Goal: Task Accomplishment & Management: Complete application form

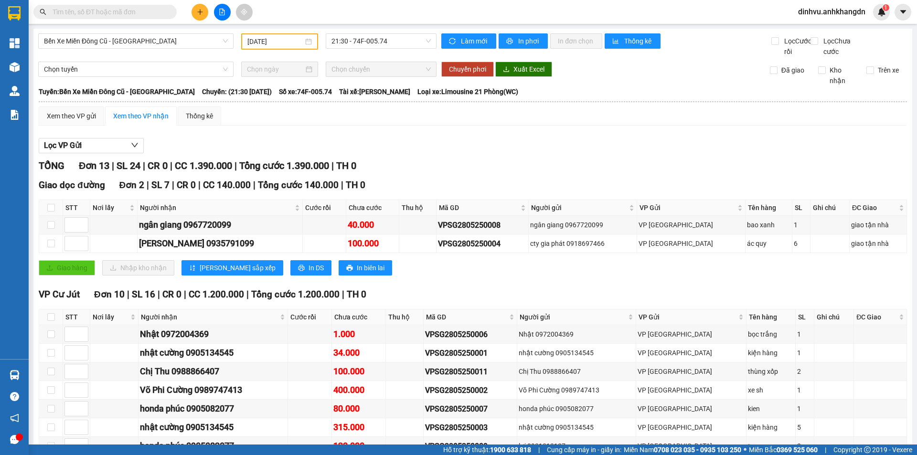
click at [264, 43] on input "28/05/2025" at bounding box center [275, 41] width 56 height 11
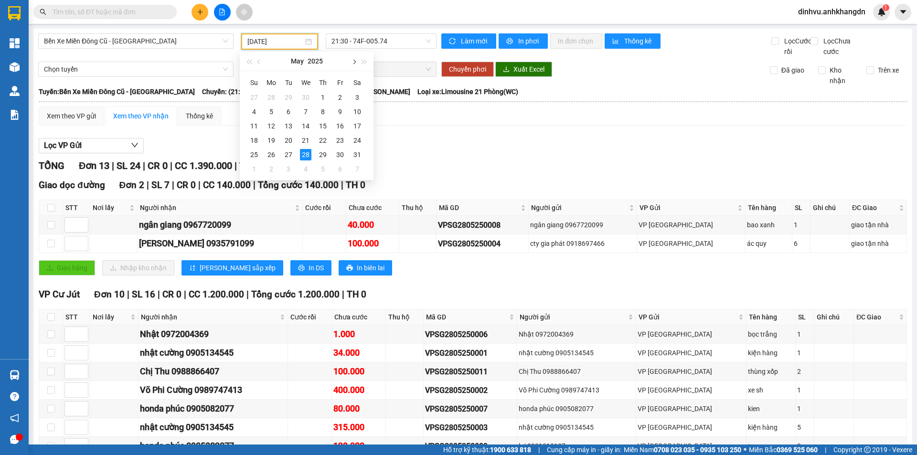
click at [354, 65] on button "button" at bounding box center [353, 61] width 11 height 19
click at [350, 62] on button "button" at bounding box center [353, 61] width 11 height 19
click at [258, 59] on button "button" at bounding box center [259, 61] width 11 height 19
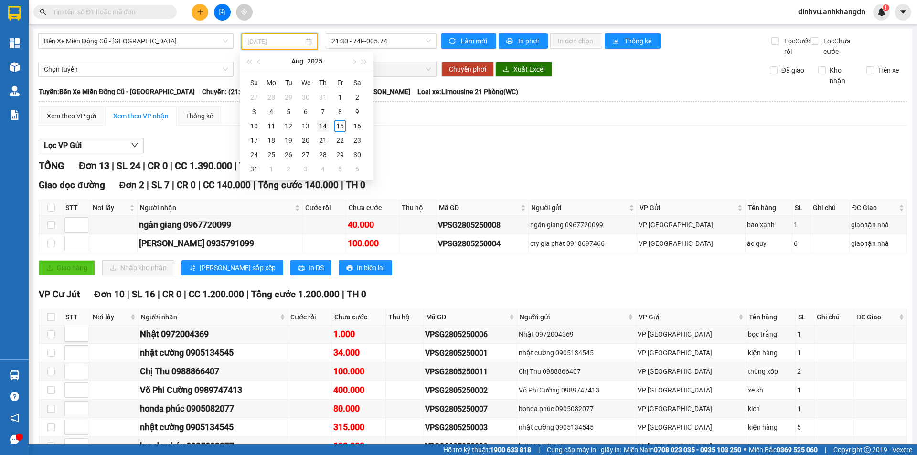
click at [324, 126] on div "14" at bounding box center [322, 125] width 11 height 11
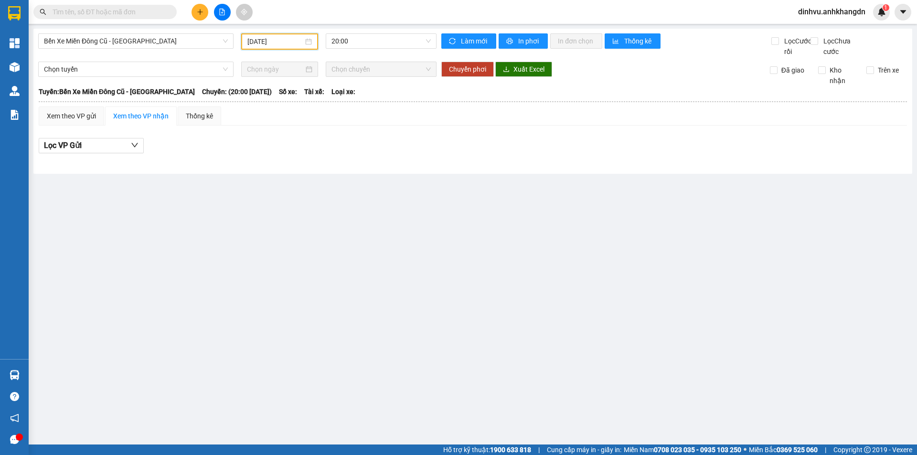
click at [273, 42] on input "[DATE]" at bounding box center [275, 41] width 56 height 11
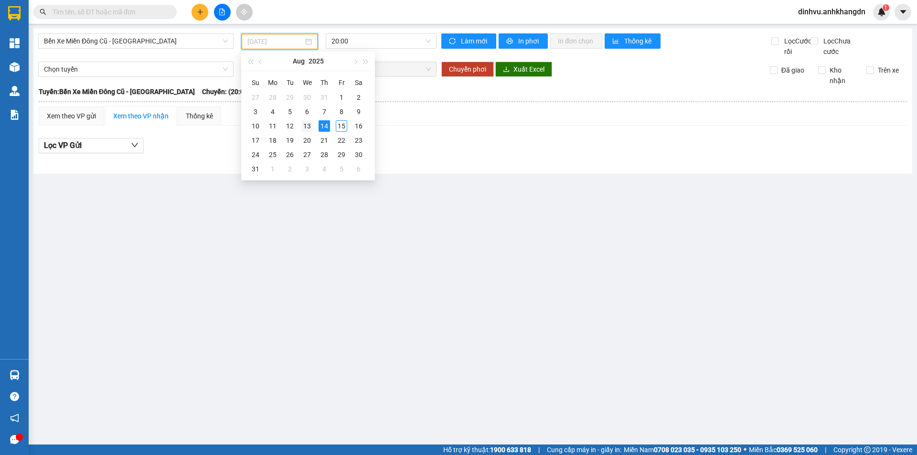
click at [306, 124] on div "13" at bounding box center [306, 125] width 11 height 11
type input "[DATE]"
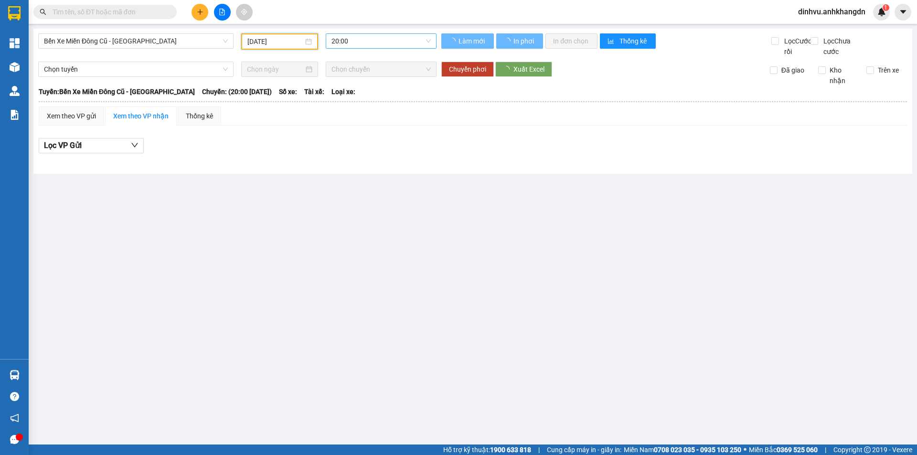
click at [348, 40] on span "20:00" at bounding box center [380, 41] width 99 height 14
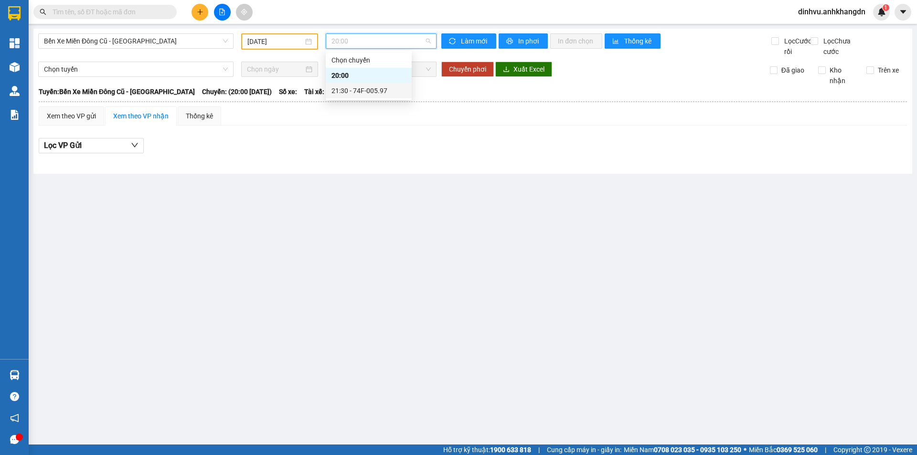
click at [360, 87] on div "21:30 - 74F-005.97" at bounding box center [368, 90] width 74 height 11
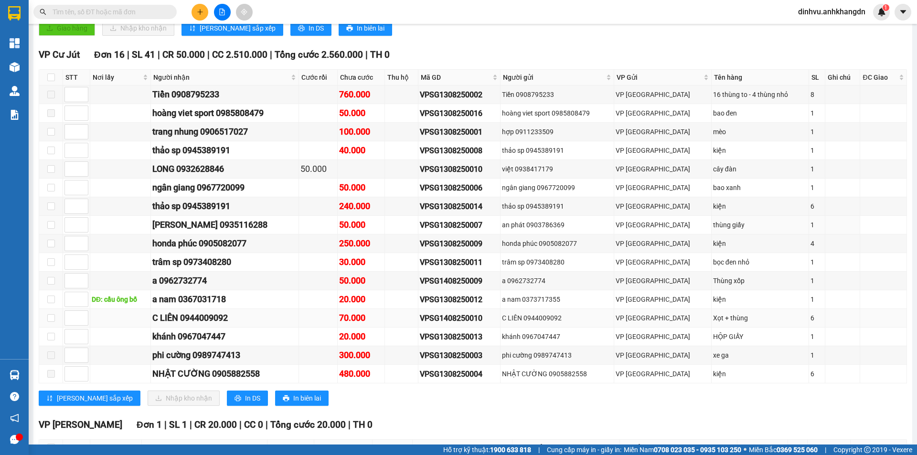
scroll to position [239, 0]
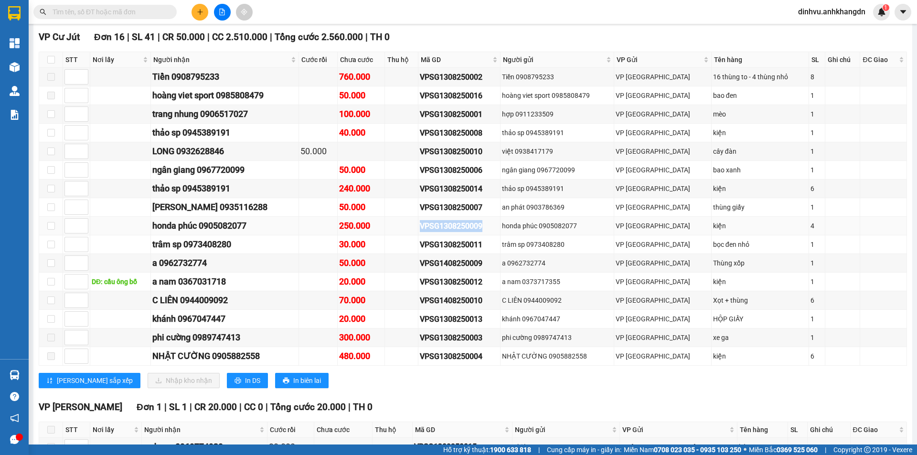
drag, startPoint x: 509, startPoint y: 235, endPoint x: 401, endPoint y: 235, distance: 108.4
click at [401, 235] on tr "honda phúc 0905082077 250.000 VPSG1308250009 honda phúc 0905082077 VP Sài Gòn k…" at bounding box center [473, 226] width 868 height 19
copy tr "VPSG1308250009"
click at [104, 9] on input "text" at bounding box center [109, 12] width 113 height 11
paste input "VPSG1308250009"
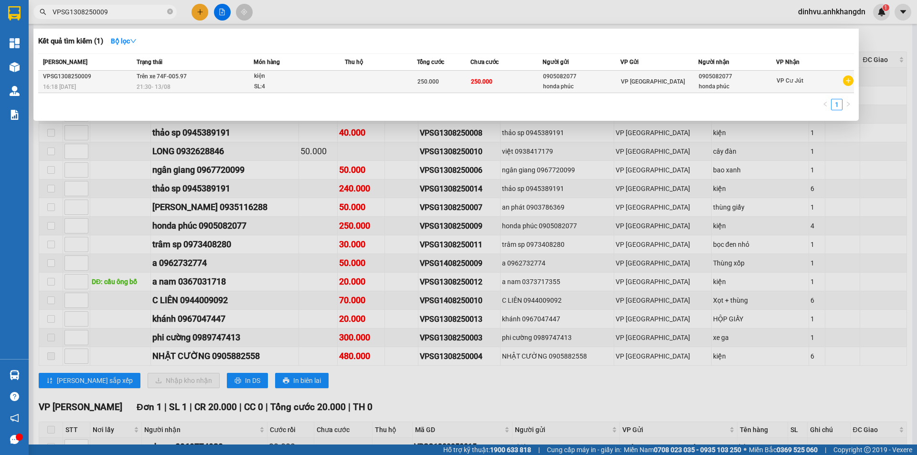
type input "VPSG1308250009"
click at [454, 83] on div "250.000" at bounding box center [443, 81] width 53 height 11
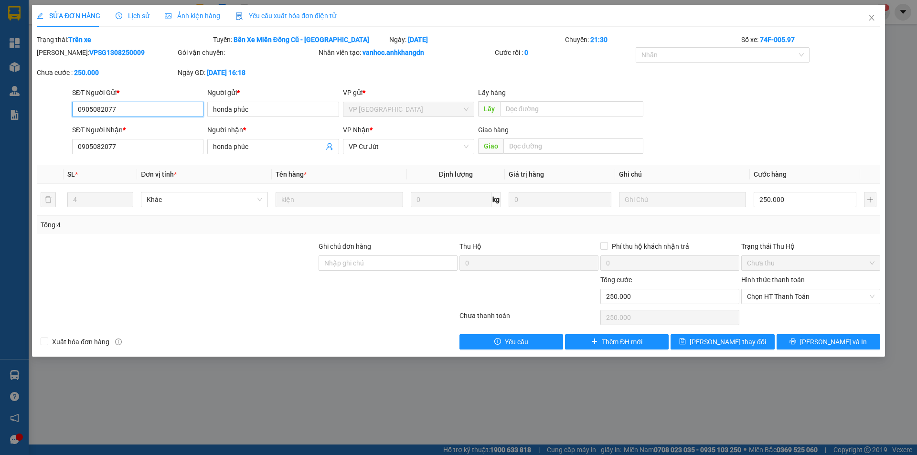
type input "0905082077"
type input "honda phúc"
type input "0905082077"
type input "honda phúc"
type input "250.000"
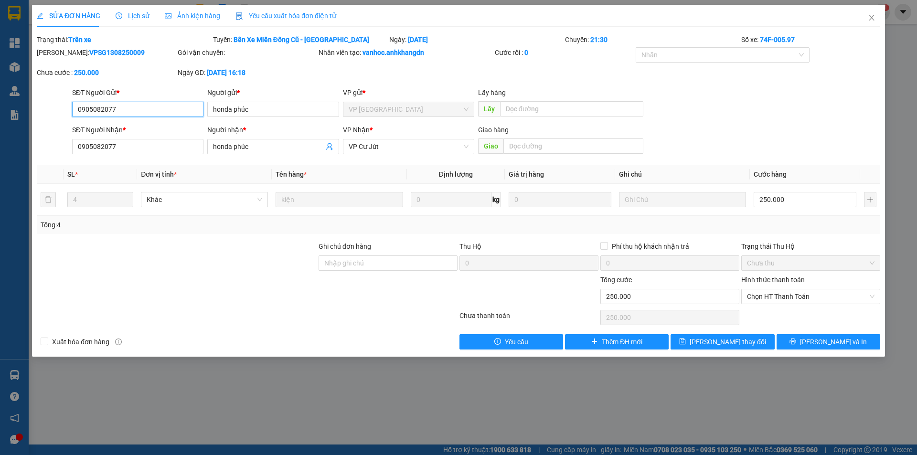
type input "250.000"
click at [853, 341] on button "[PERSON_NAME] và In" at bounding box center [828, 341] width 104 height 15
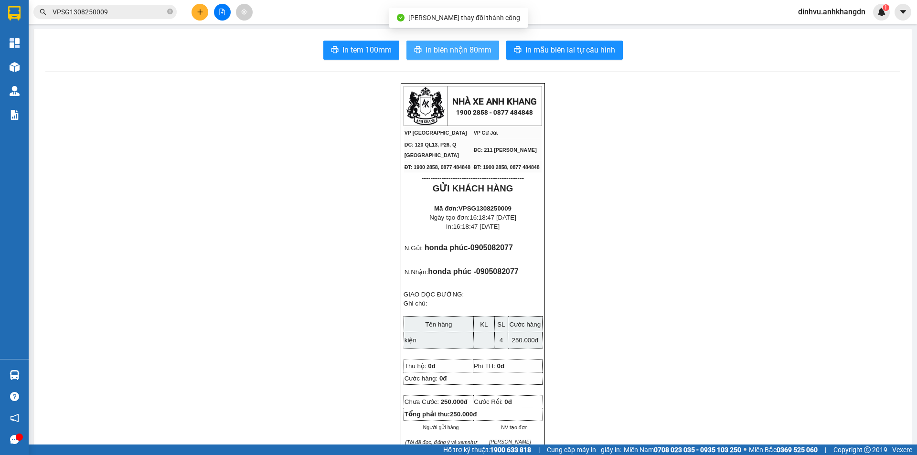
click at [466, 51] on span "In biên nhận 80mm" at bounding box center [458, 50] width 66 height 12
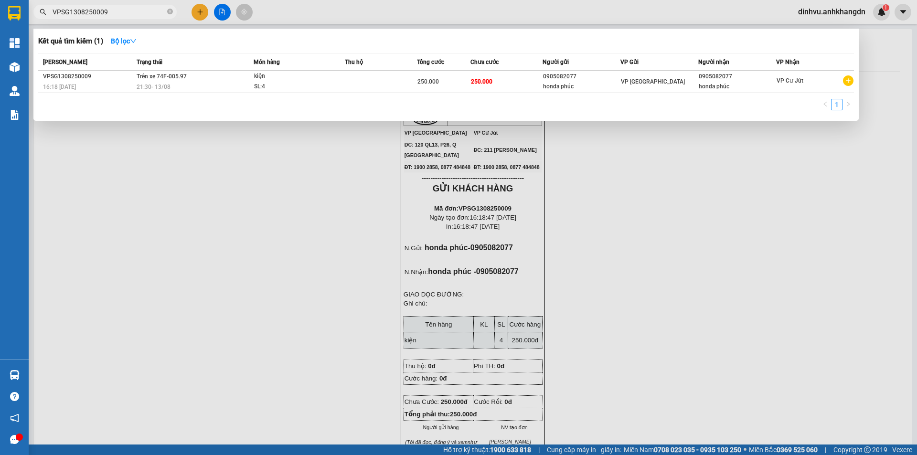
drag, startPoint x: 134, startPoint y: 11, endPoint x: 0, endPoint y: -7, distance: 134.9
click at [0, 0] on html "Kết quả tìm kiếm ( 1 ) Bộ lọc Mã ĐH Trạng thái Món hàng Thu hộ Tổng cước Chưa c…" at bounding box center [458, 227] width 917 height 455
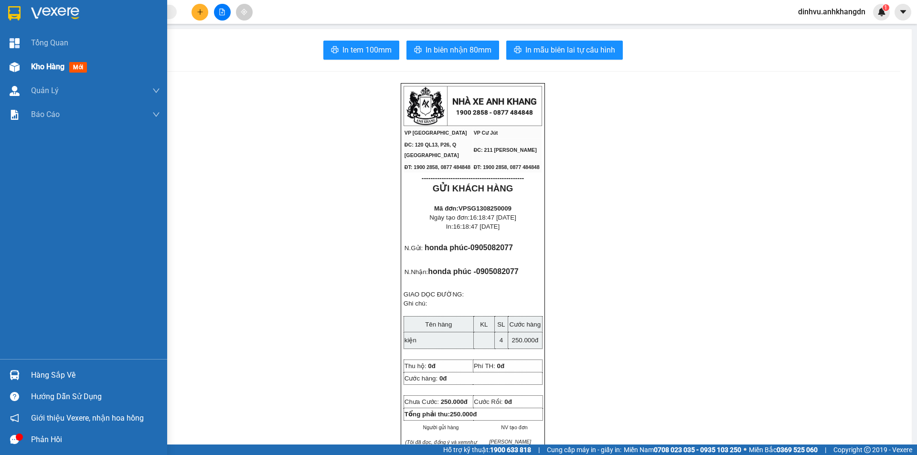
click at [51, 67] on span "Kho hàng" at bounding box center [47, 66] width 33 height 9
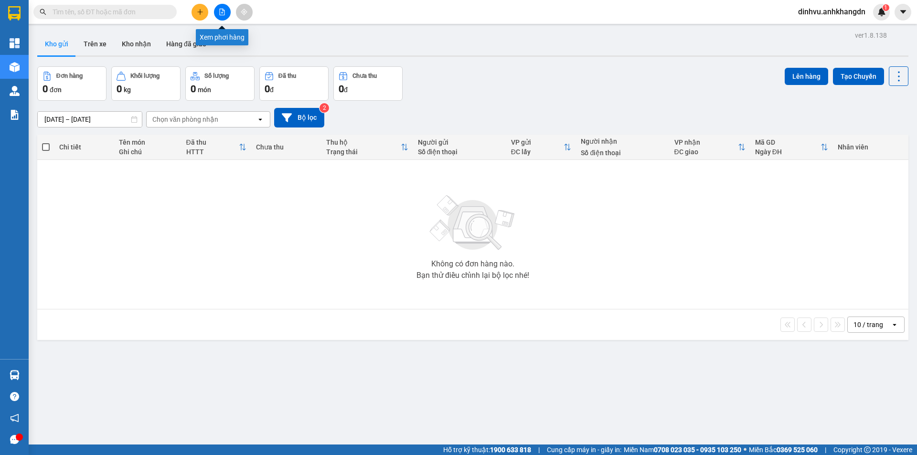
click at [226, 7] on button at bounding box center [222, 12] width 17 height 17
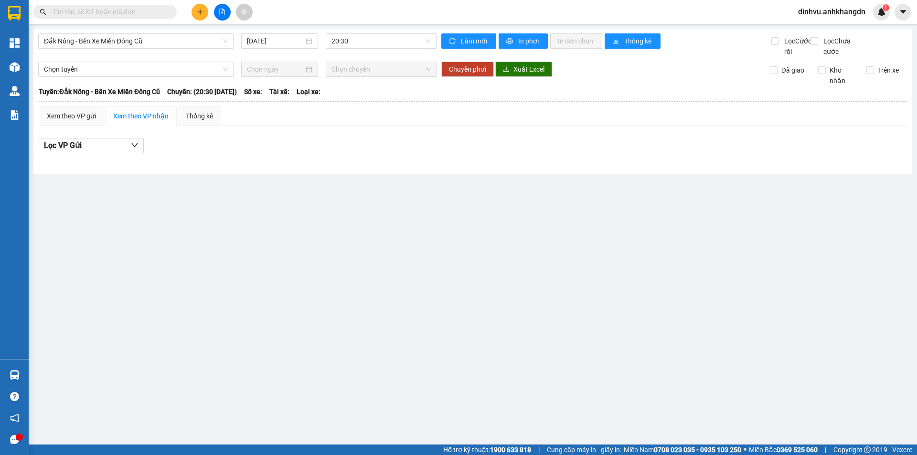
click at [171, 52] on div "Đắk Nông - Bến Xe Miền Đông Cũ 15/08/2025 20:30" at bounding box center [237, 44] width 398 height 23
click at [180, 45] on span "Đắk Nông - Bến Xe Miền Đông Cũ" at bounding box center [136, 41] width 184 height 14
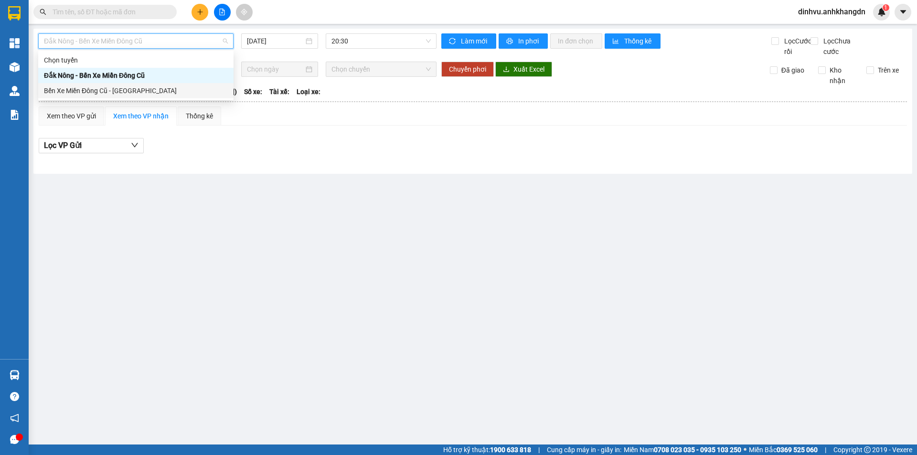
click at [157, 85] on div "Bến Xe Miền Đông Cũ - [GEOGRAPHIC_DATA]" at bounding box center [135, 90] width 195 height 15
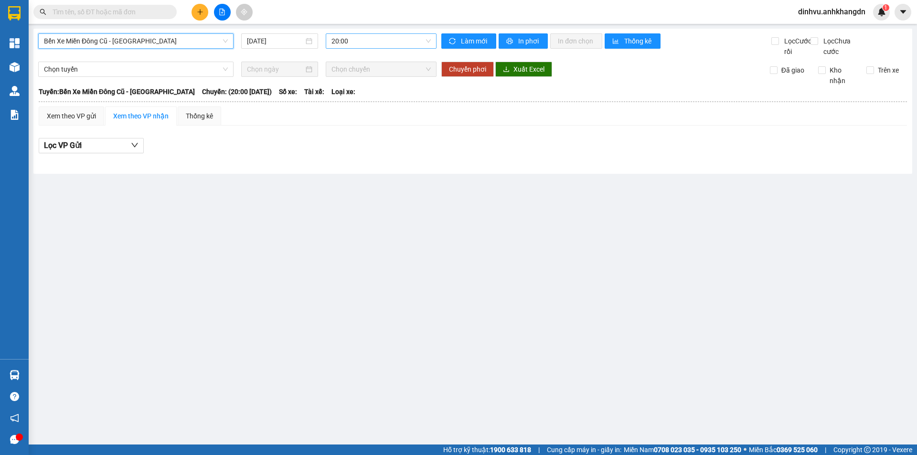
click at [342, 40] on span "20:00" at bounding box center [380, 41] width 99 height 14
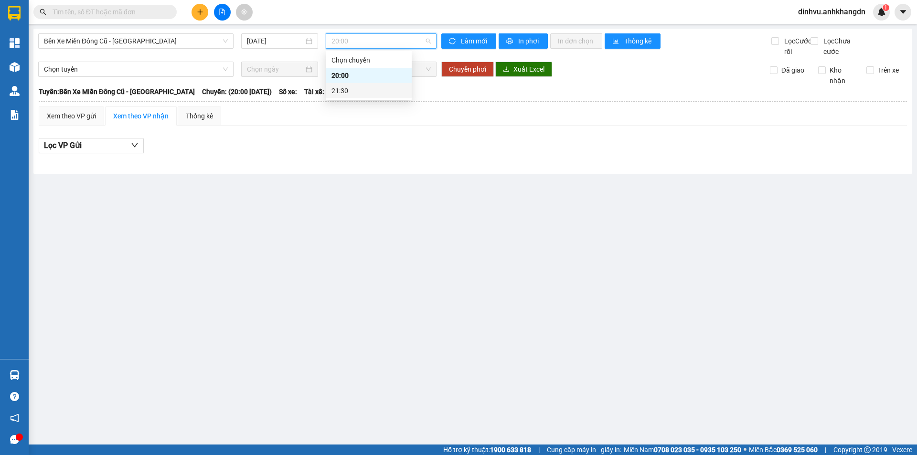
click at [360, 88] on div "21:30" at bounding box center [368, 90] width 74 height 11
click at [286, 42] on input "[DATE]" at bounding box center [275, 41] width 57 height 11
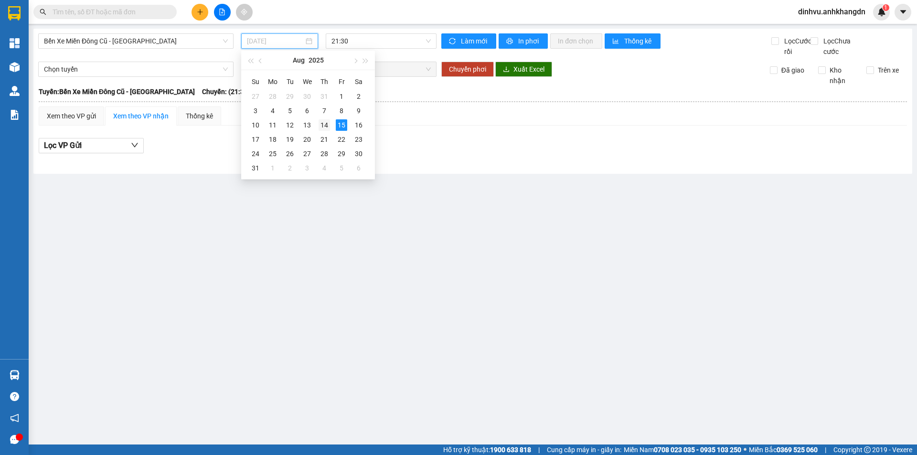
click at [324, 125] on div "14" at bounding box center [323, 124] width 11 height 11
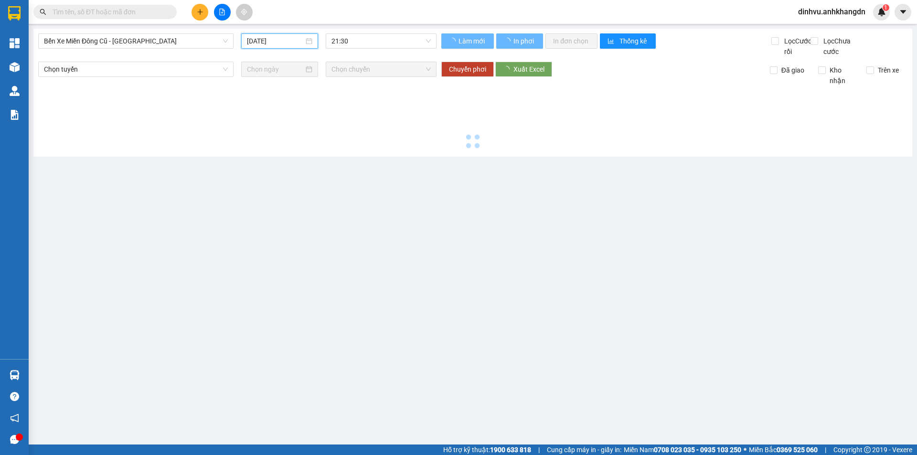
type input "[DATE]"
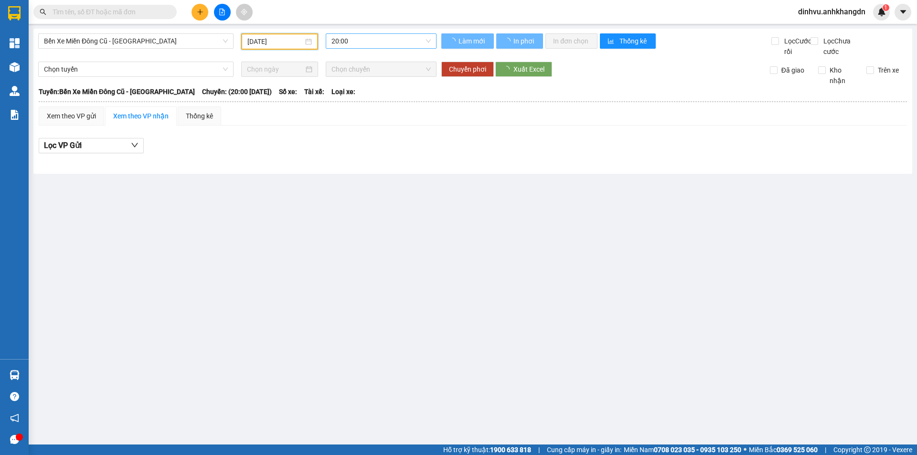
click at [356, 43] on span "20:00" at bounding box center [380, 41] width 99 height 14
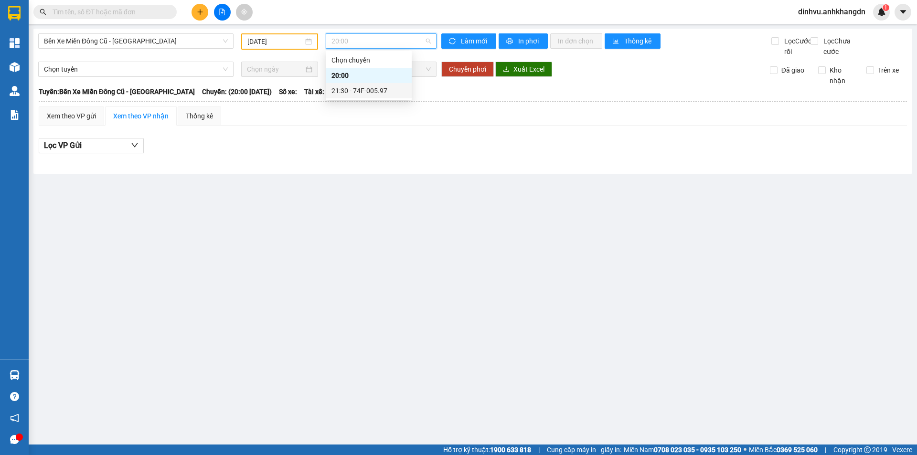
click at [370, 91] on div "21:30 - 74F-005.97" at bounding box center [368, 90] width 74 height 11
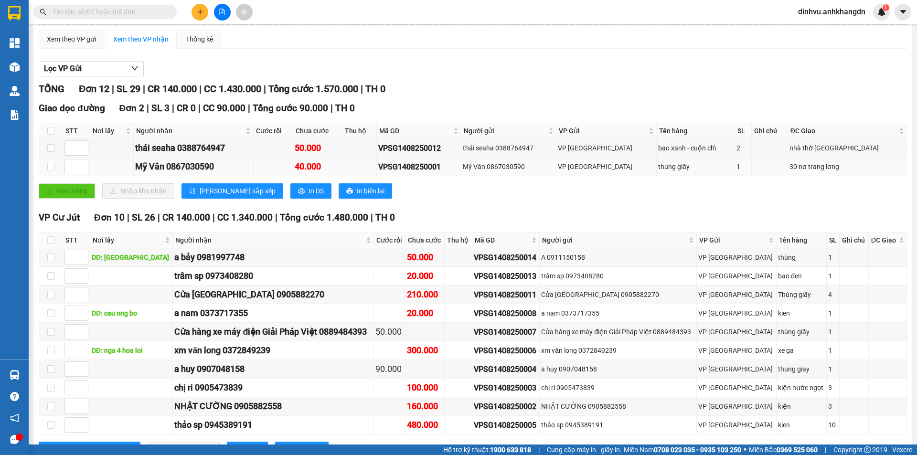
scroll to position [95, 0]
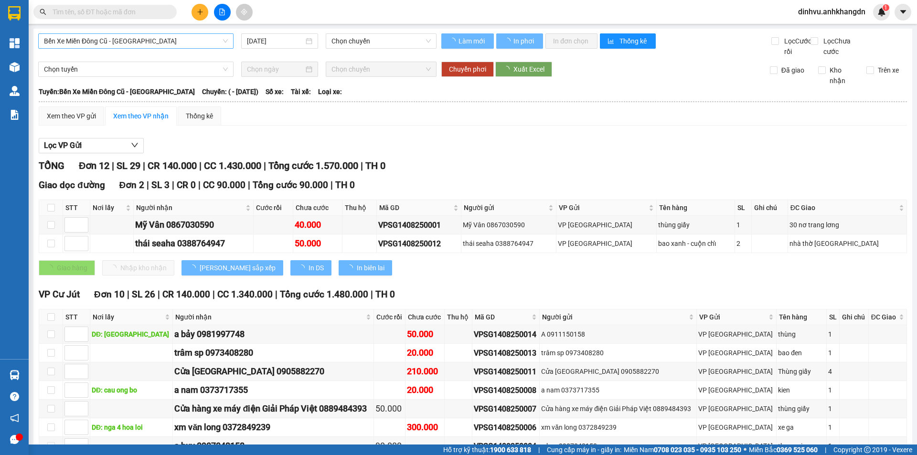
type input "14/08/2025"
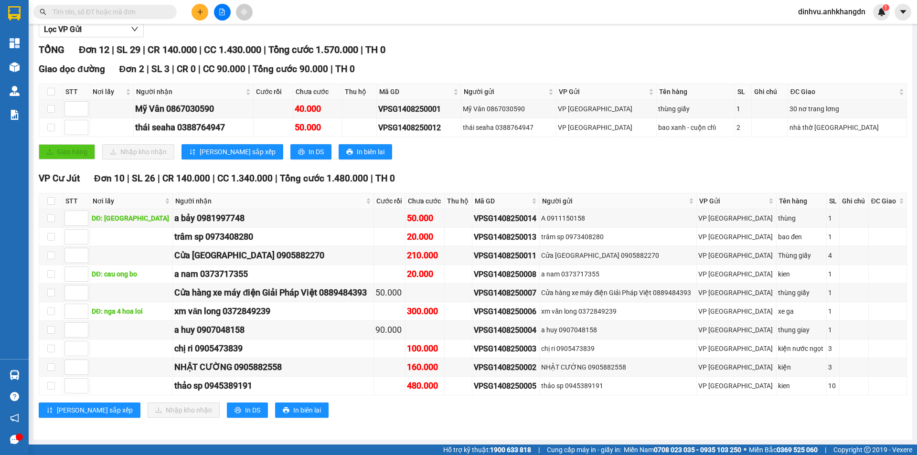
scroll to position [127, 0]
drag, startPoint x: 261, startPoint y: 390, endPoint x: 158, endPoint y: 382, distance: 103.9
click at [158, 382] on tr "[PERSON_NAME] 0945389191 480.000 VPSG1408250005 [PERSON_NAME] 0945389191 VP [GE…" at bounding box center [473, 386] width 868 height 19
click at [331, 411] on div "Lưu sắp xếp Nhập kho nhận In DS In biên lai" at bounding box center [473, 410] width 868 height 15
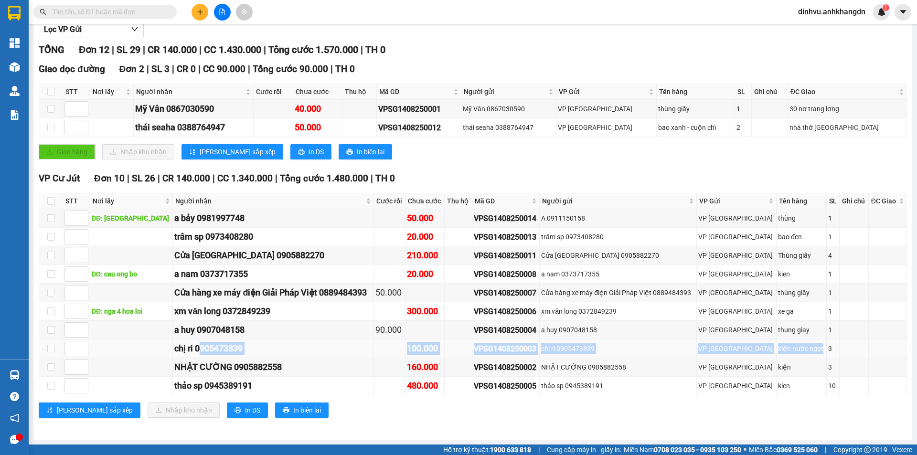
drag, startPoint x: 814, startPoint y: 348, endPoint x: 191, endPoint y: 351, distance: 622.7
click at [191, 351] on tr "chị ri 0905473839 100.000 VPSG1408250003 chị ri 0905473839 VP Sài Gòn kiện nước…" at bounding box center [473, 349] width 868 height 19
click at [491, 347] on div "VPSG1408250003" at bounding box center [506, 349] width 64 height 12
drag, startPoint x: 556, startPoint y: 350, endPoint x: 477, endPoint y: 349, distance: 78.3
click at [477, 349] on tr "chị ri 0905473839 100.000 VPSG1408250003 chị ri 0905473839 VP Sài Gòn kiện nước…" at bounding box center [473, 349] width 868 height 19
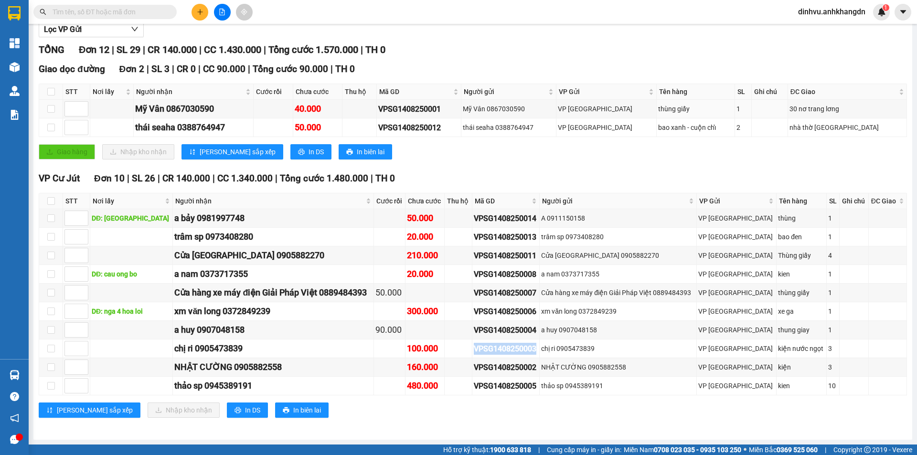
copy div "VPSG1408250003"
click at [154, 7] on input "text" at bounding box center [109, 12] width 113 height 11
paste input "VPSG1408250003"
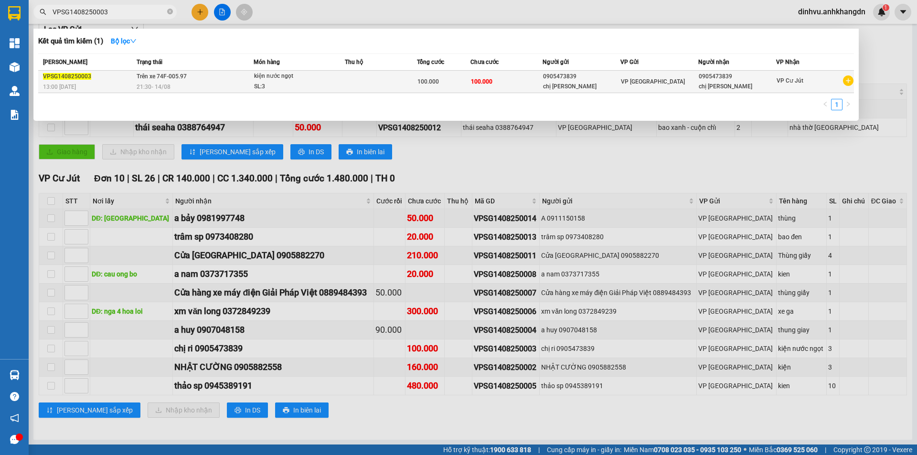
type input "VPSG1408250003"
click at [244, 88] on div "21:30 - 14/08" at bounding box center [195, 87] width 117 height 11
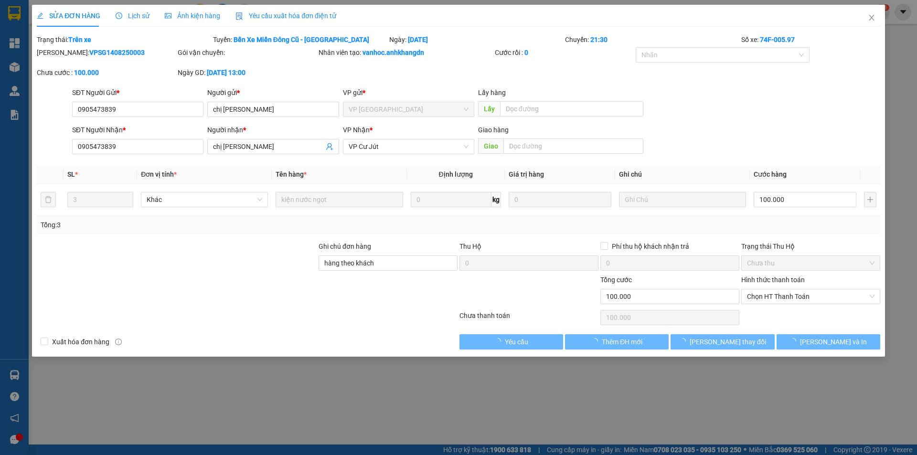
type input "0905473839"
type input "chị ri"
type input "0905473839"
type input "chị ri"
type input "hàng theo khách"
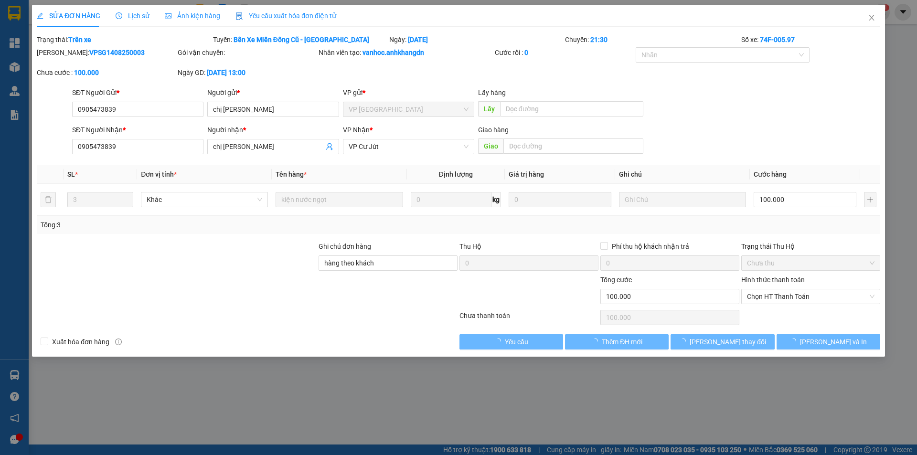
type input "100.000"
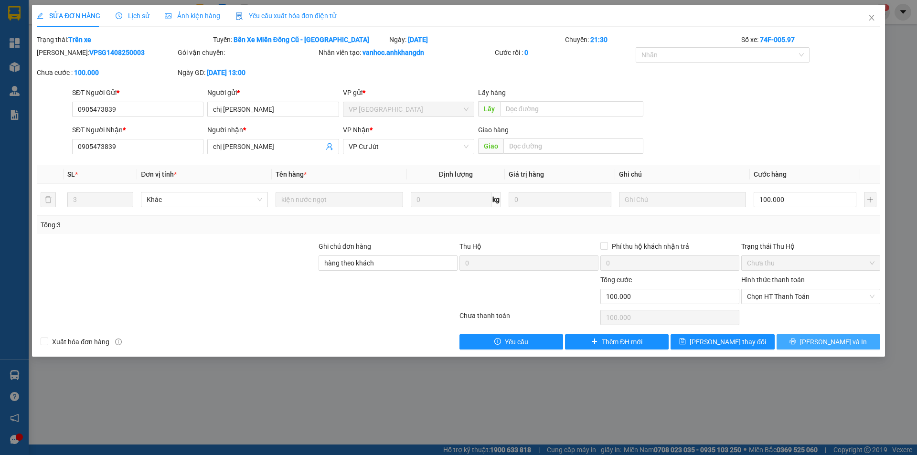
drag, startPoint x: 830, startPoint y: 341, endPoint x: 827, endPoint y: 332, distance: 9.8
click at [831, 342] on span "[PERSON_NAME] và In" at bounding box center [833, 342] width 67 height 11
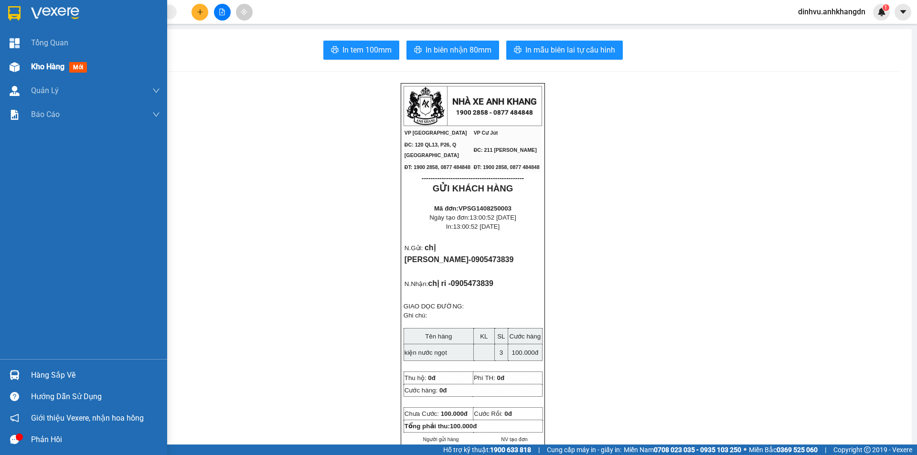
click at [22, 67] on div at bounding box center [14, 67] width 17 height 17
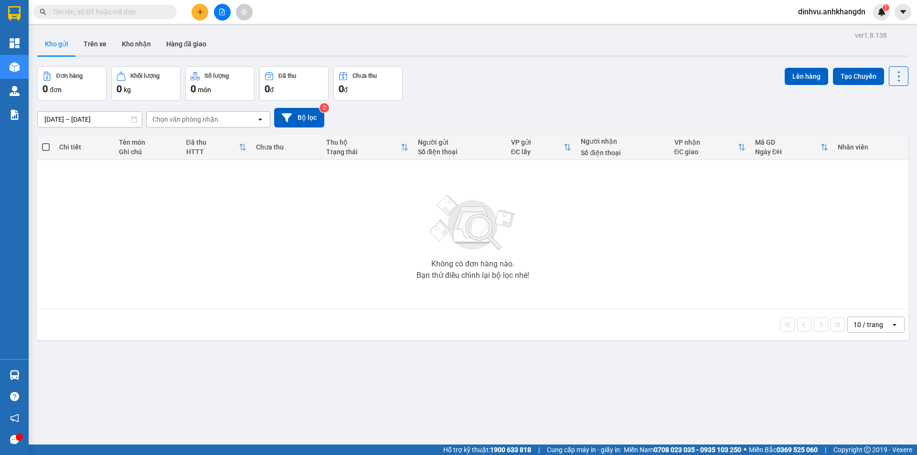
click at [857, 8] on span "dinhvu.anhkhangdn" at bounding box center [831, 12] width 83 height 12
click at [827, 34] on span "Đăng xuất" at bounding box center [836, 29] width 64 height 11
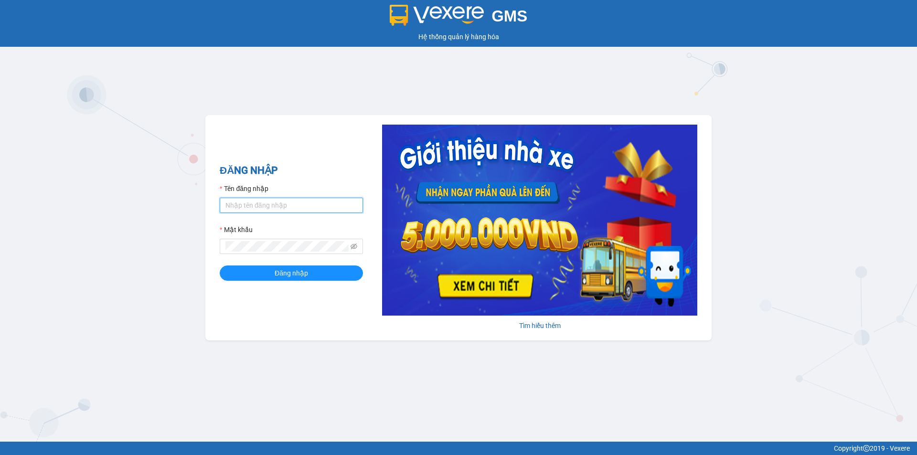
type input "khanh.anhkhangdn"
click at [307, 205] on input "khanh.anhkhangdn" at bounding box center [291, 205] width 143 height 15
drag, startPoint x: 307, startPoint y: 205, endPoint x: 146, endPoint y: 203, distance: 161.4
click at [144, 205] on div "GMS Hệ thống quản lý hàng hóa ĐĂNG NHẬP Tên đăng nhập khanh.anhkhangdn Mật khẩu…" at bounding box center [458, 221] width 917 height 442
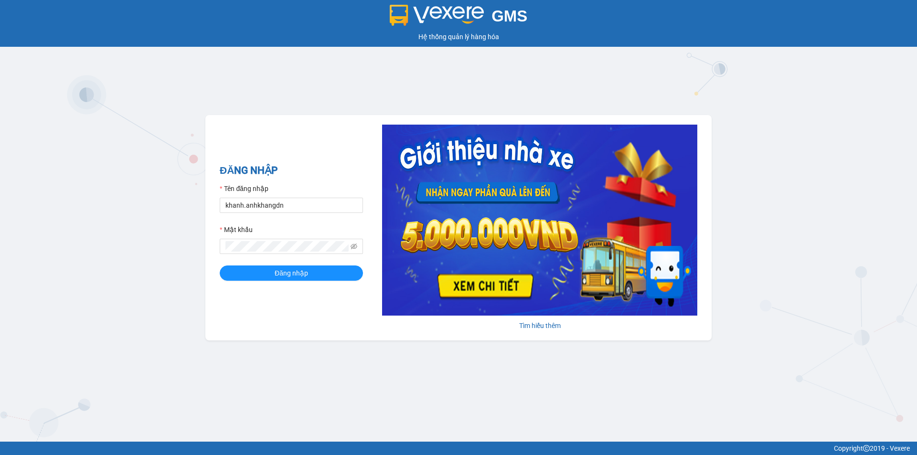
click at [147, 202] on div "GMS Hệ thống quản lý hàng hóa ĐĂNG NHẬP Tên đăng nhập khanh.anhkhangdn Mật khẩu…" at bounding box center [458, 221] width 917 height 442
click at [275, 268] on span "Đăng nhập" at bounding box center [291, 273] width 33 height 11
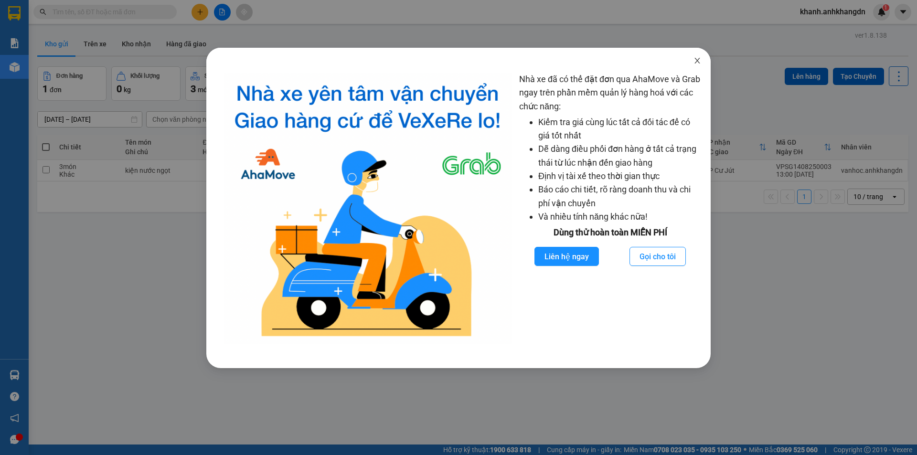
click at [698, 60] on icon "close" at bounding box center [697, 61] width 8 height 8
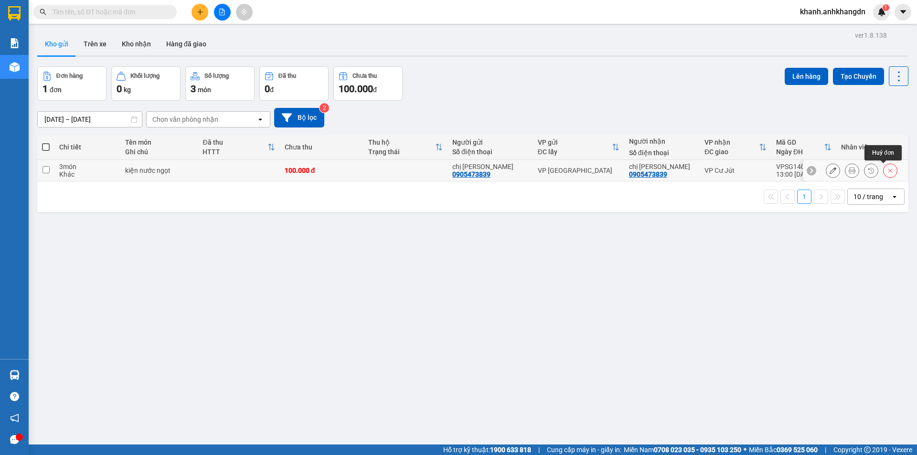
click at [887, 172] on icon at bounding box center [890, 170] width 7 height 7
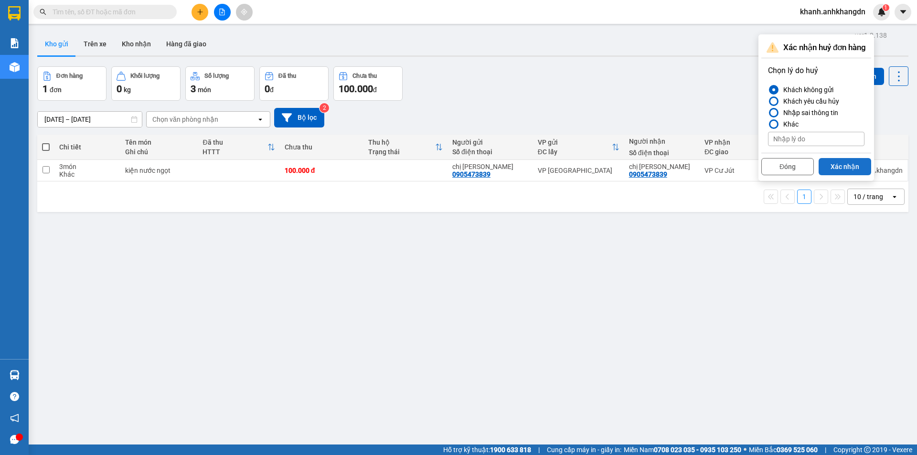
click at [842, 171] on button "Xác nhận" at bounding box center [844, 166] width 53 height 17
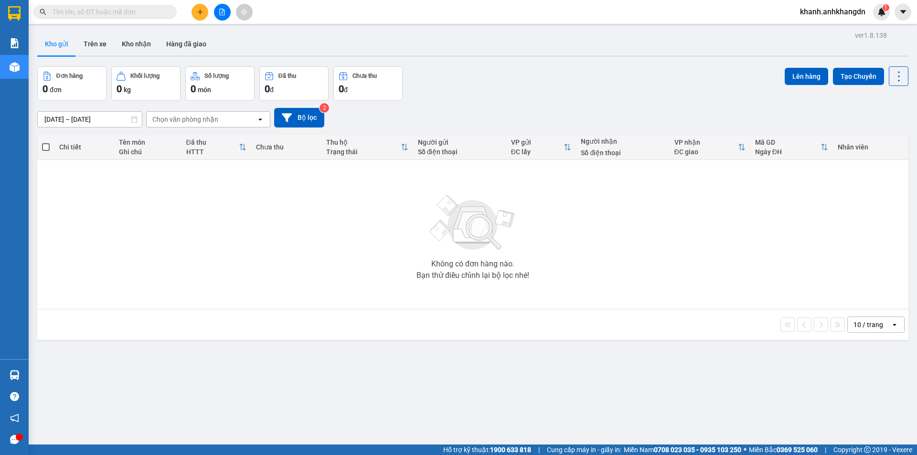
click at [863, 12] on span "khanh.anhkhangdn" at bounding box center [832, 12] width 81 height 12
click at [817, 31] on span "Đăng xuất" at bounding box center [836, 29] width 61 height 11
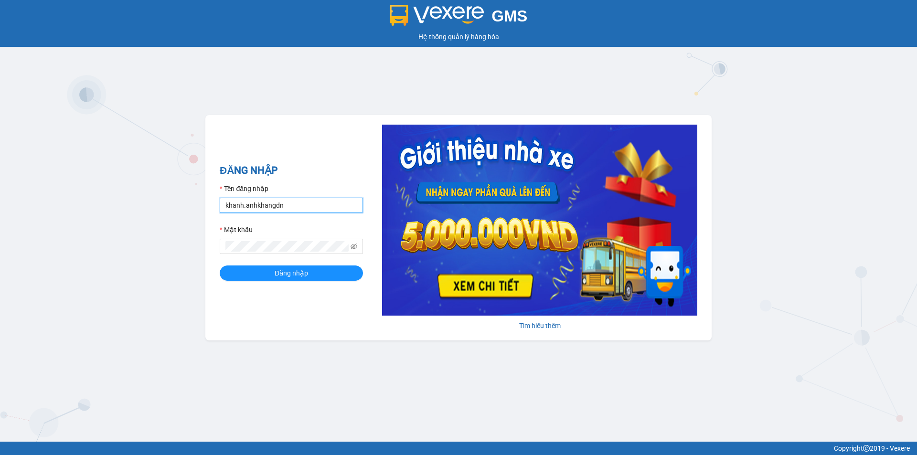
drag, startPoint x: 240, startPoint y: 217, endPoint x: 235, endPoint y: 218, distance: 5.3
click at [235, 218] on form "Tên đăng nhập khanh.anhkhangdn Mật khẩu Đăng nhập" at bounding box center [291, 231] width 143 height 97
type input "k"
type input "dinhvu.anhkhangdn"
click at [253, 273] on button "Đăng nhập" at bounding box center [291, 272] width 143 height 15
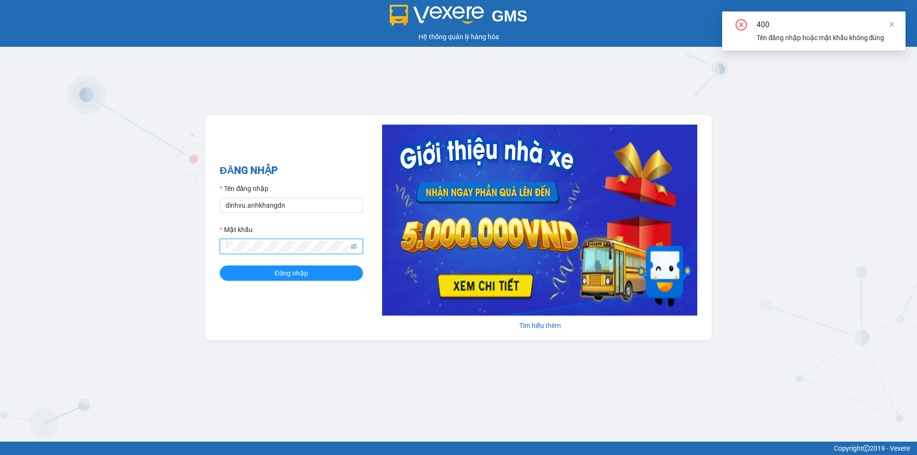
click at [193, 248] on div "GMS Hệ thống quản lý hàng hóa ĐĂNG NHẬP Tên đăng nhập dinhvu.anhkhangdn Mật khẩ…" at bounding box center [458, 221] width 917 height 442
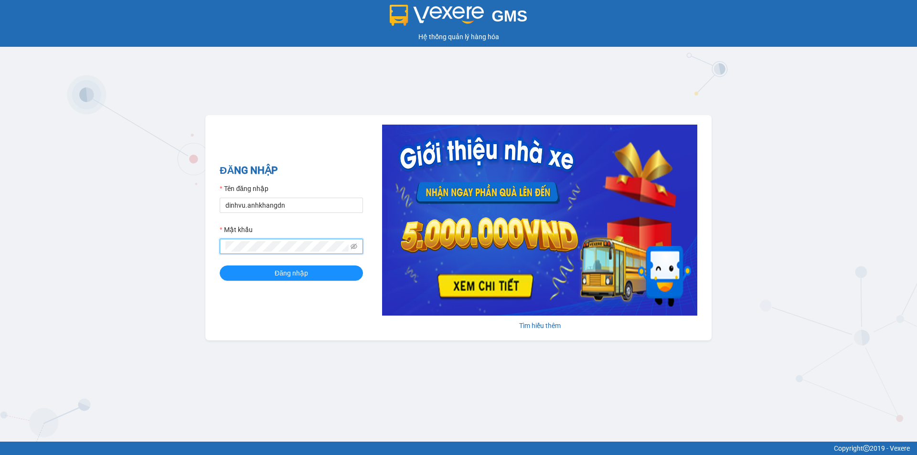
click at [220, 265] on button "Đăng nhập" at bounding box center [291, 272] width 143 height 15
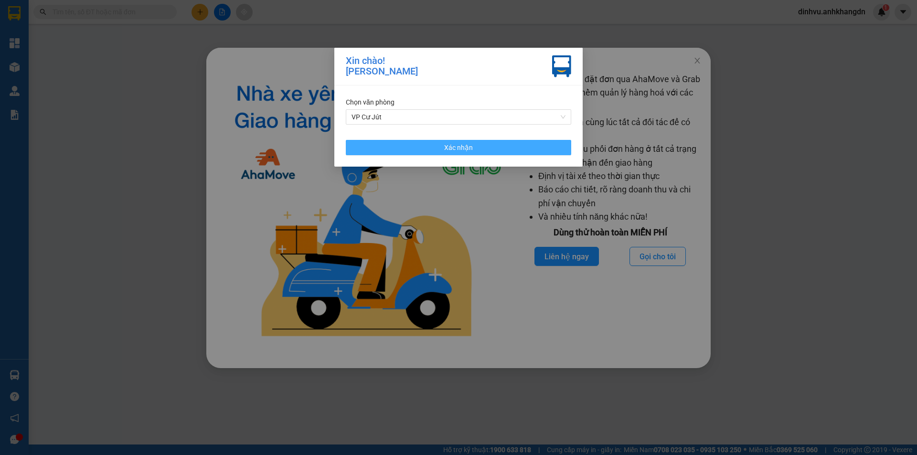
click at [560, 140] on button "Xác nhận" at bounding box center [458, 147] width 225 height 15
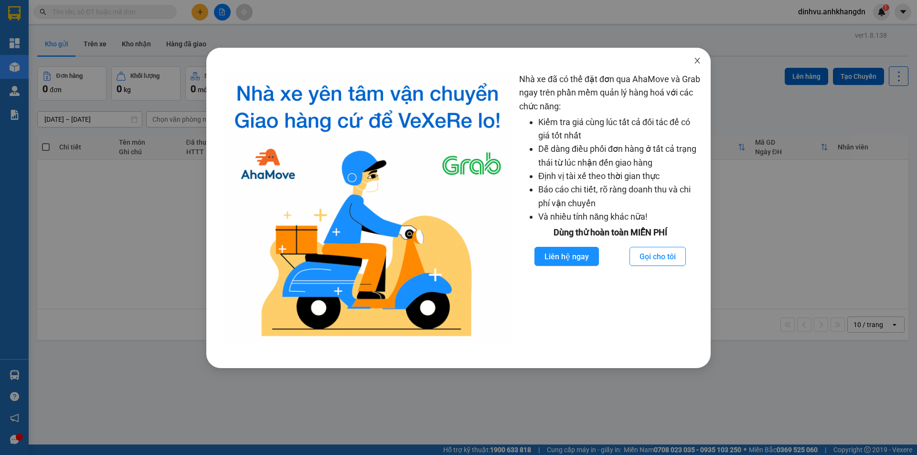
click at [700, 60] on icon "close" at bounding box center [697, 61] width 8 height 8
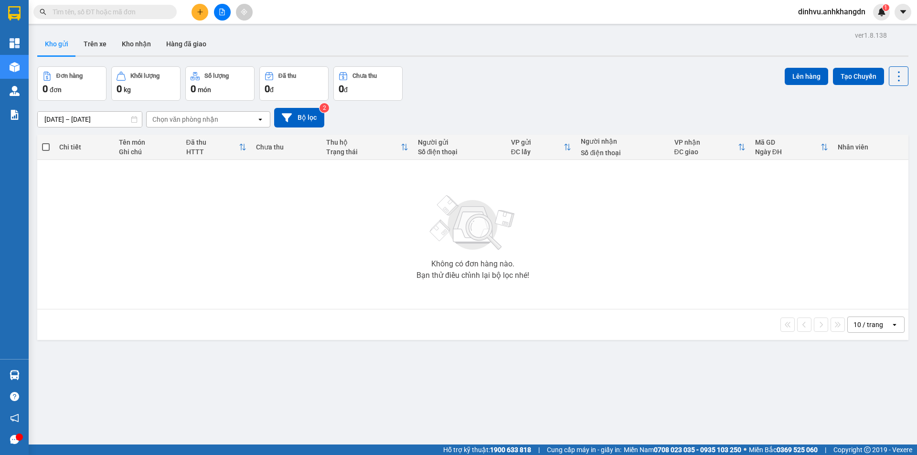
click at [214, 14] on button at bounding box center [222, 12] width 17 height 17
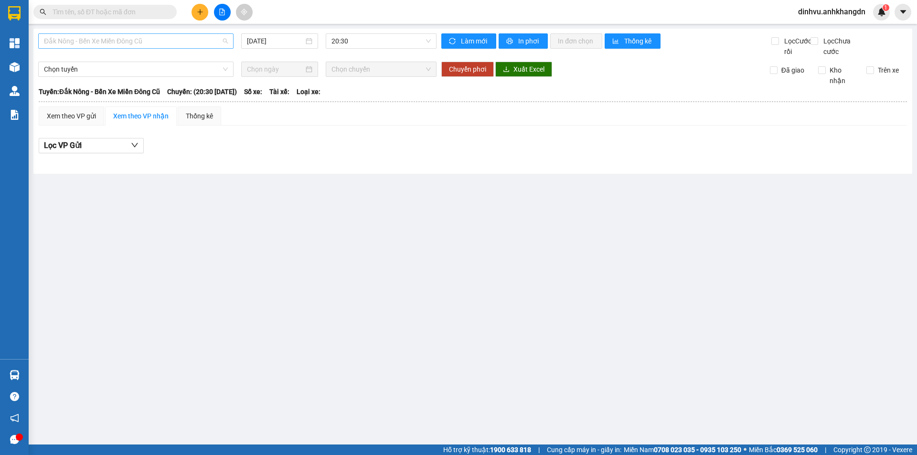
click at [174, 42] on span "Đắk Nông - Bến Xe Miền Đông Cũ" at bounding box center [136, 41] width 184 height 14
drag, startPoint x: 141, startPoint y: 89, endPoint x: 223, endPoint y: 63, distance: 85.8
click at [140, 89] on div "Bến Xe Miền Đông Cũ - [GEOGRAPHIC_DATA]" at bounding box center [136, 90] width 184 height 11
drag, startPoint x: 382, startPoint y: 40, endPoint x: 382, endPoint y: 48, distance: 7.7
click at [382, 41] on span "20:00" at bounding box center [380, 41] width 99 height 14
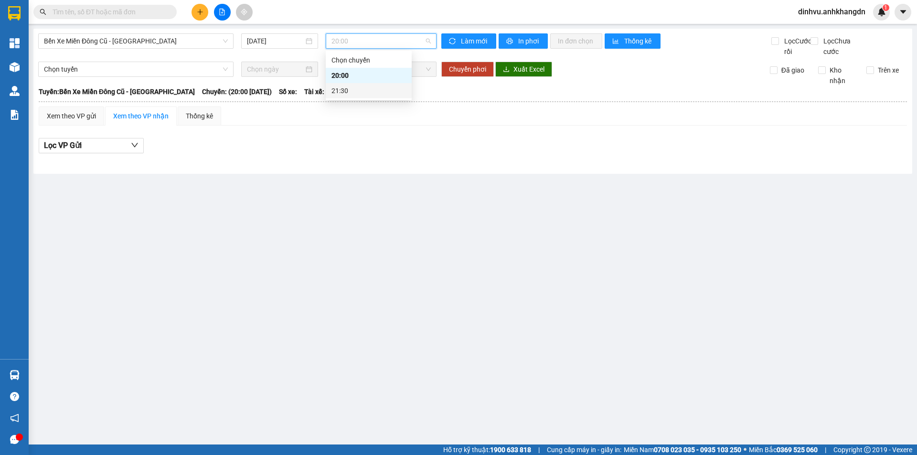
drag, startPoint x: 367, startPoint y: 94, endPoint x: 345, endPoint y: 85, distance: 23.9
click at [365, 92] on div "21:30" at bounding box center [368, 90] width 74 height 11
click at [294, 44] on input "[DATE]" at bounding box center [275, 41] width 57 height 11
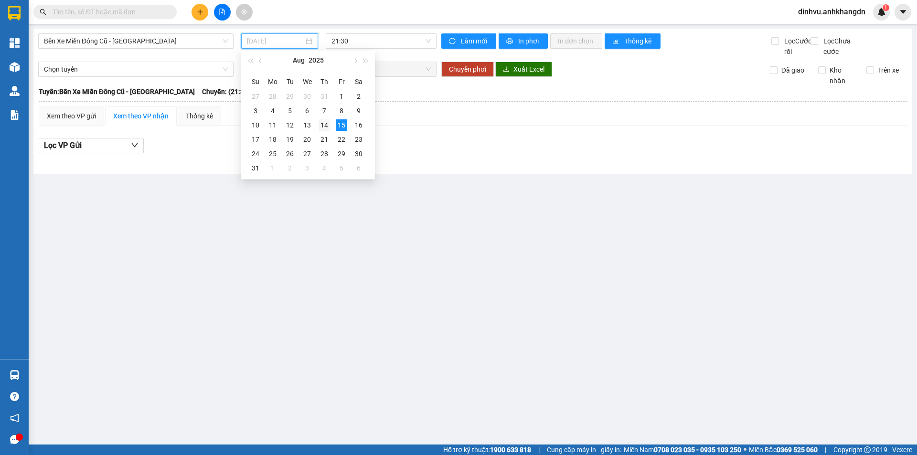
drag, startPoint x: 325, startPoint y: 124, endPoint x: 344, endPoint y: 91, distance: 38.3
click at [325, 122] on div "14" at bounding box center [323, 124] width 11 height 11
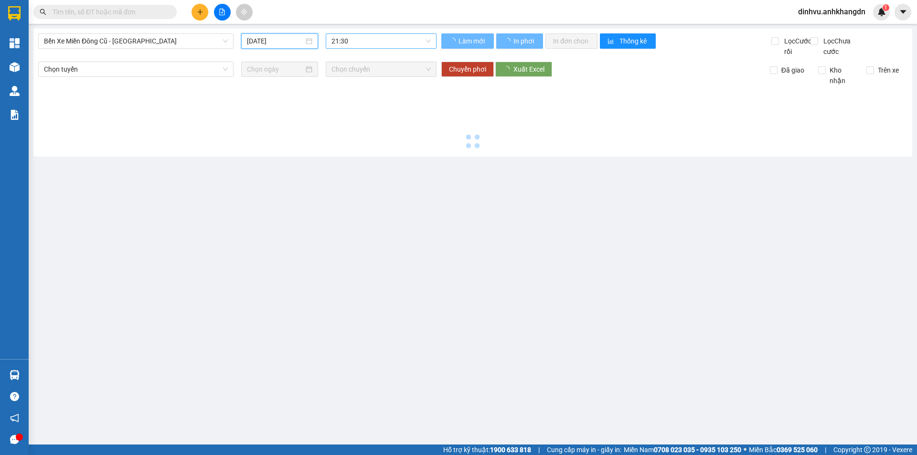
type input "[DATE]"
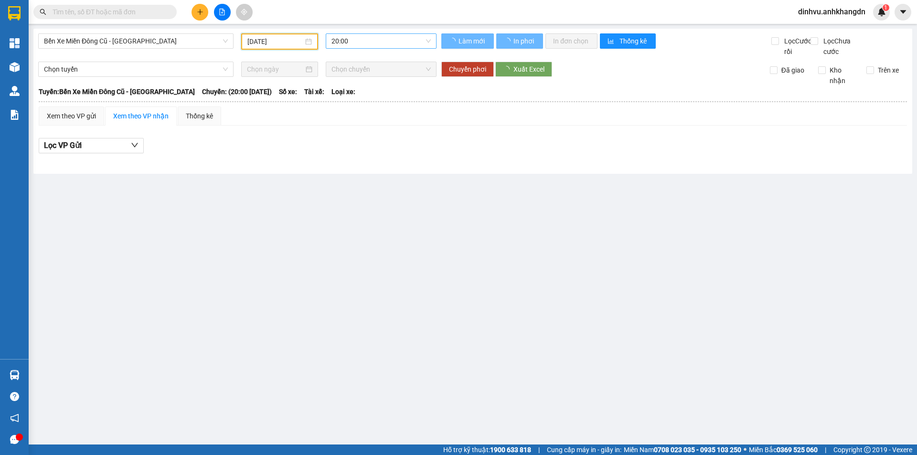
click at [354, 43] on span "20:00" at bounding box center [380, 41] width 99 height 14
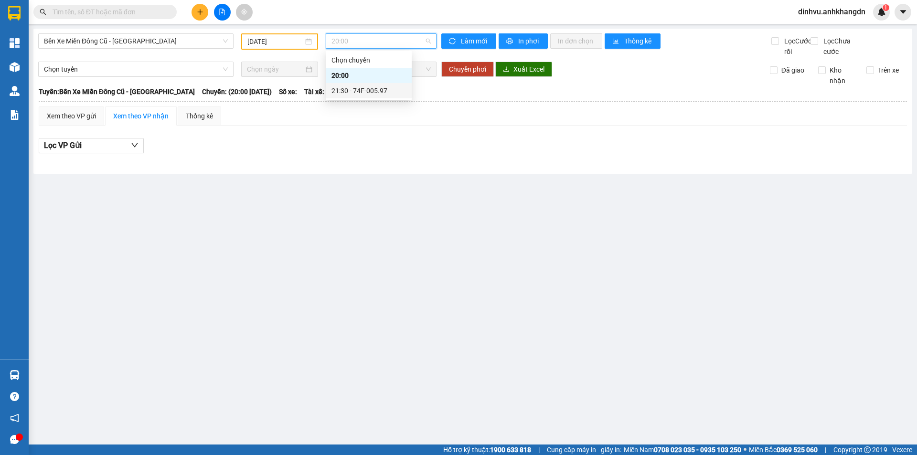
click at [350, 85] on div "21:30 - 74F-005.97" at bounding box center [369, 90] width 86 height 15
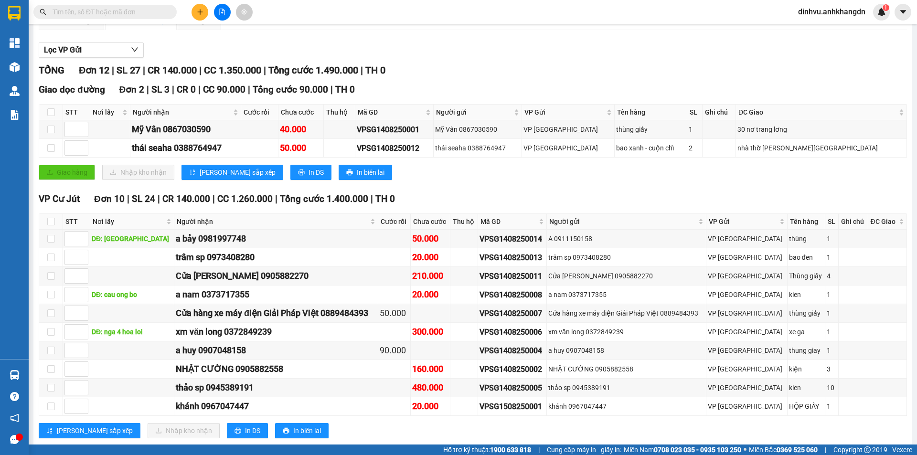
scroll to position [127, 0]
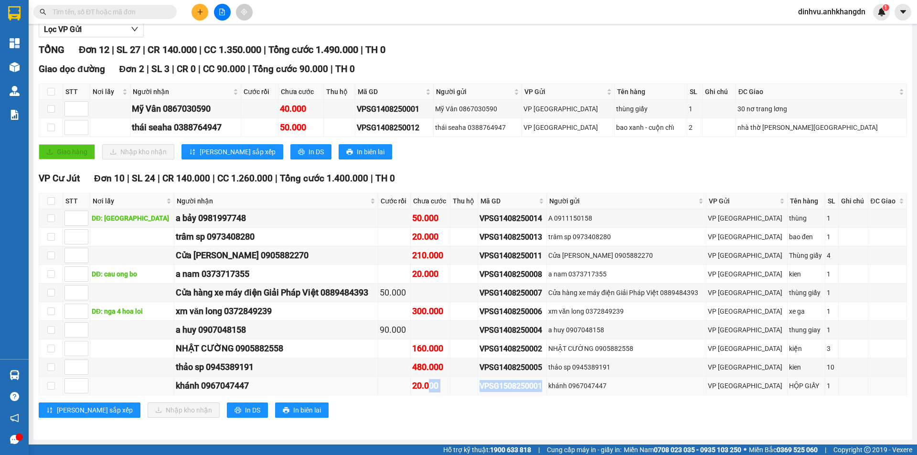
drag, startPoint x: 446, startPoint y: 391, endPoint x: 566, endPoint y: 393, distance: 120.4
click at [567, 393] on tr "khánh 0967047447 20.000 VPSG1508250001 khánh 0967047447 VP Sài Gòn HỘP GIẤY 1" at bounding box center [473, 386] width 868 height 19
drag, startPoint x: 411, startPoint y: 393, endPoint x: 394, endPoint y: 394, distance: 16.7
click at [402, 393] on td at bounding box center [394, 386] width 32 height 19
click at [384, 394] on tr "khánh 0967047447 20.000 VPSG1508250001 khánh 0967047447 VP Sài Gòn HỘP GIẤY 1" at bounding box center [473, 386] width 868 height 19
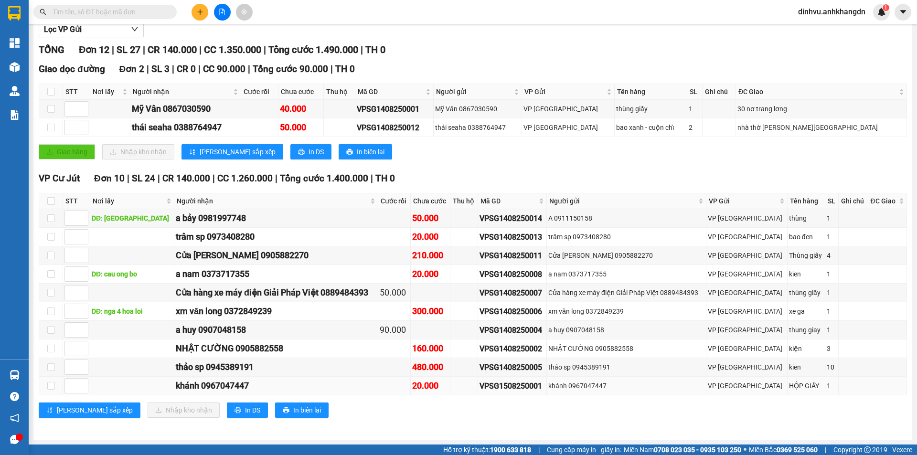
drag, startPoint x: 384, startPoint y: 394, endPoint x: 384, endPoint y: 388, distance: 6.2
click at [378, 393] on td "khánh 0967047447" at bounding box center [276, 386] width 204 height 19
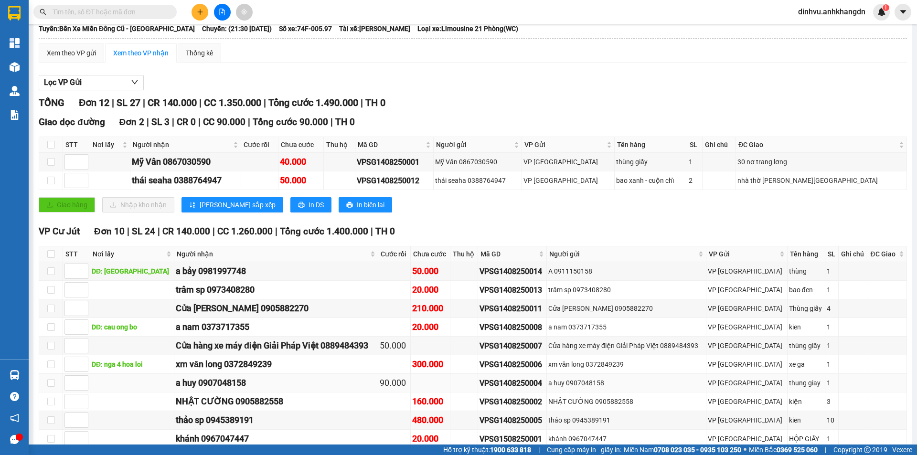
scroll to position [0, 0]
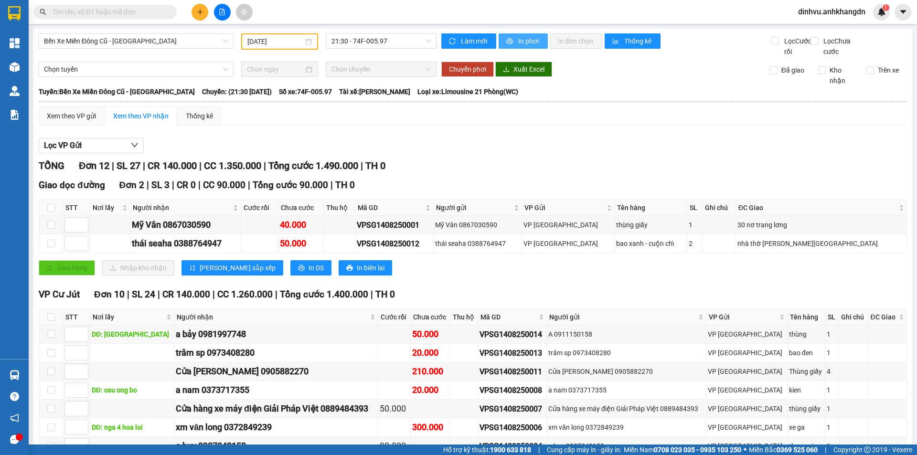
click at [524, 40] on span "In phơi" at bounding box center [529, 41] width 22 height 11
drag, startPoint x: 562, startPoint y: 364, endPoint x: 492, endPoint y: 368, distance: 70.3
drag, startPoint x: 463, startPoint y: 373, endPoint x: 570, endPoint y: 370, distance: 107.5
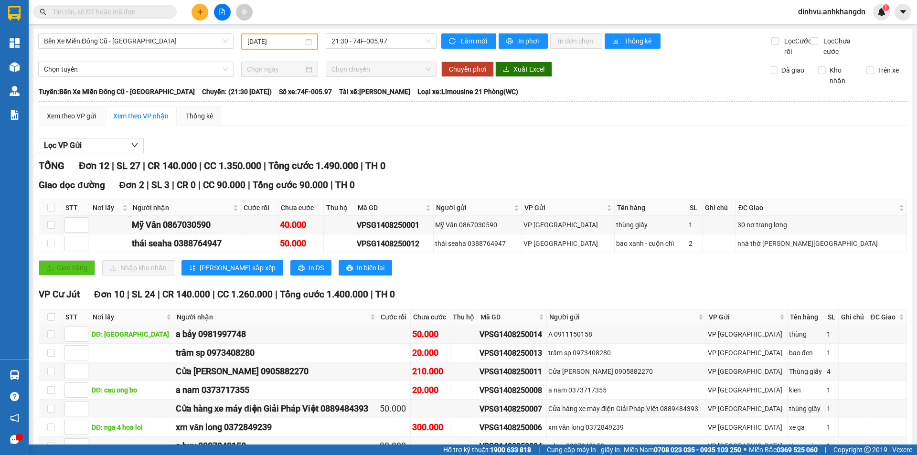
drag, startPoint x: 554, startPoint y: 370, endPoint x: 465, endPoint y: 369, distance: 88.8
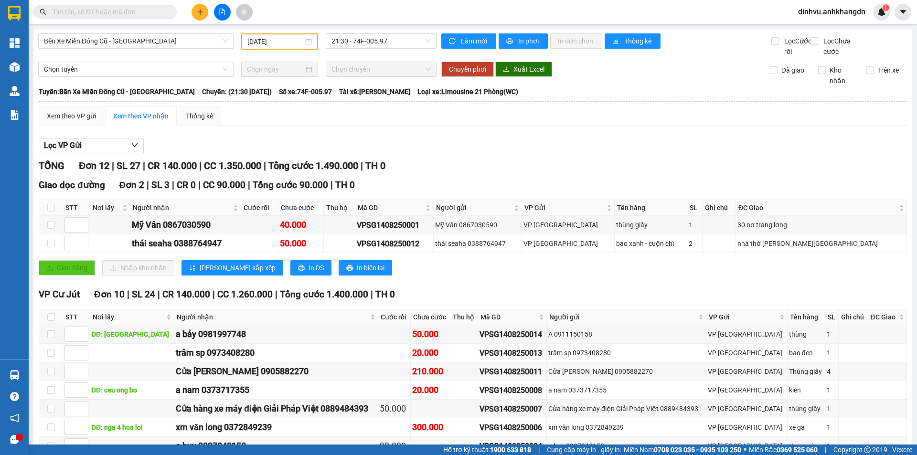
drag, startPoint x: 428, startPoint y: 371, endPoint x: 482, endPoint y: 371, distance: 54.0
click at [512, 41] on button "In phơi" at bounding box center [523, 40] width 49 height 15
click at [202, 14] on icon "plus" at bounding box center [200, 12] width 7 height 7
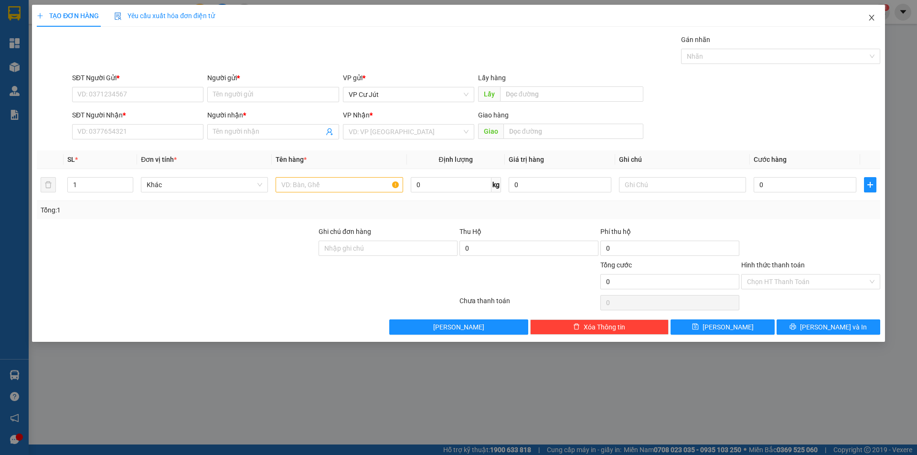
click at [866, 19] on span "Close" at bounding box center [871, 18] width 27 height 27
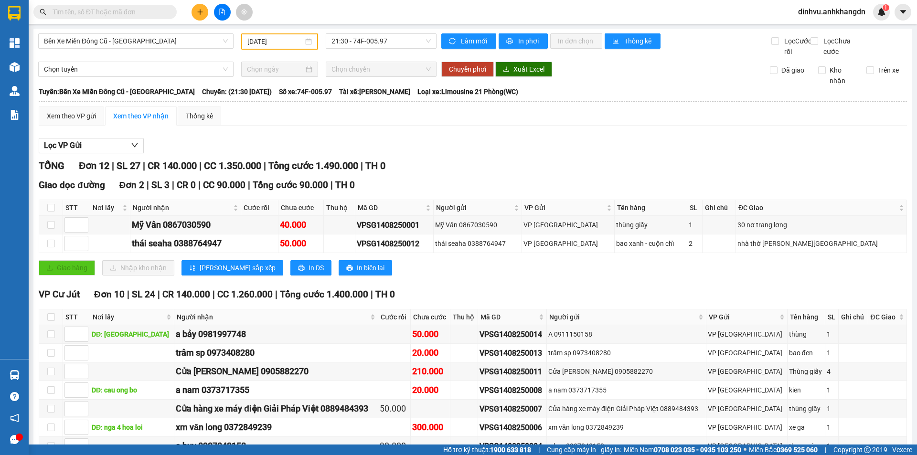
click at [821, 10] on span "dinhvu.anhkhangdn" at bounding box center [831, 12] width 83 height 12
click at [816, 29] on span "Đăng xuất" at bounding box center [836, 29] width 64 height 11
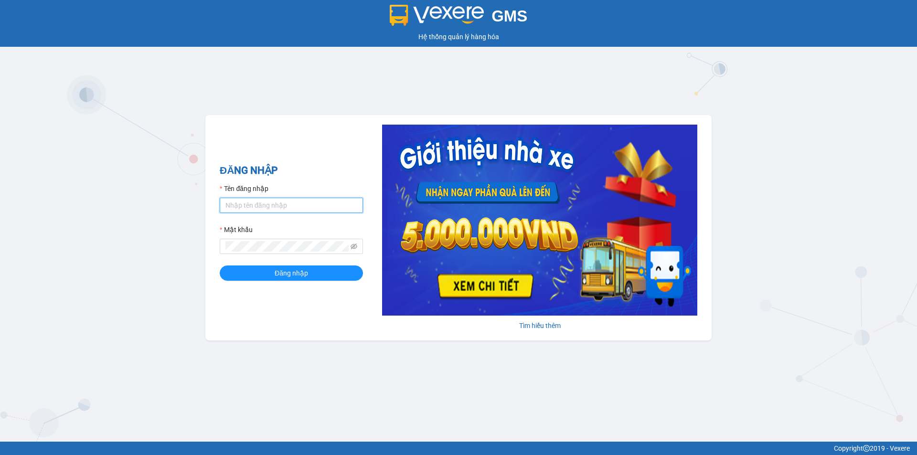
type input "khanh.anhkhangdn"
drag, startPoint x: 289, startPoint y: 207, endPoint x: 210, endPoint y: 209, distance: 79.3
click at [210, 209] on div "ĐĂNG NHẬP Tên đăng nhập khanh.anhkhangdn Mật khẩu Đăng nhập Tìm hiểu thêm" at bounding box center [458, 227] width 506 height 225
type input "dinhvu.anhkhangdn"
click at [190, 246] on div "GMS Hệ thống quản lý hàng hóa ĐĂNG NHẬP Tên đăng nhập dinhvu.anhkhangdn Mật khẩ…" at bounding box center [458, 221] width 917 height 442
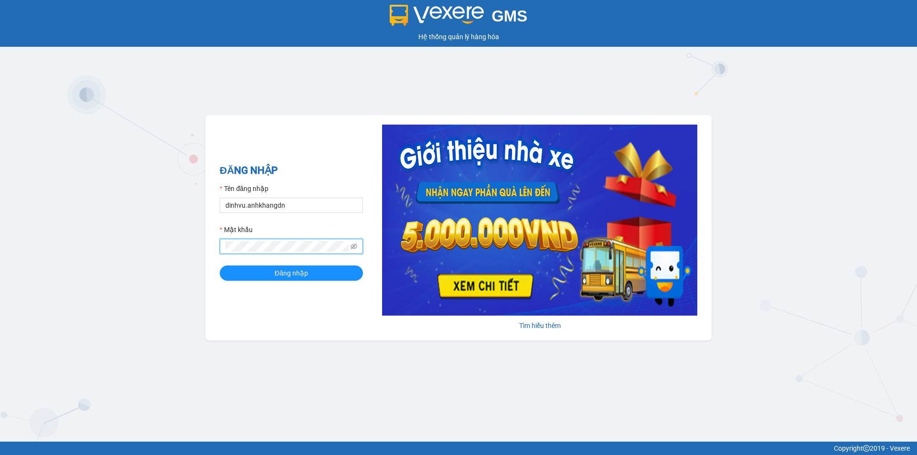
click at [220, 265] on button "Đăng nhập" at bounding box center [291, 272] width 143 height 15
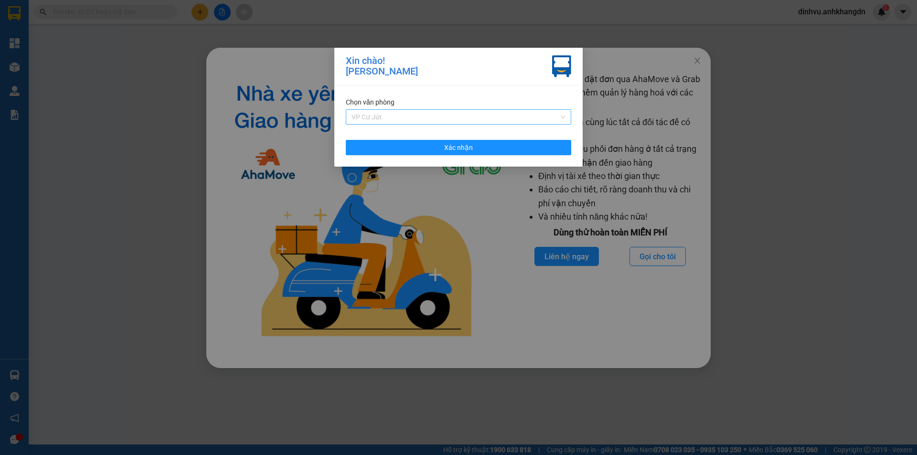
drag, startPoint x: 466, startPoint y: 119, endPoint x: 439, endPoint y: 137, distance: 32.3
click at [465, 119] on span "VP Cư Jút" at bounding box center [458, 117] width 214 height 14
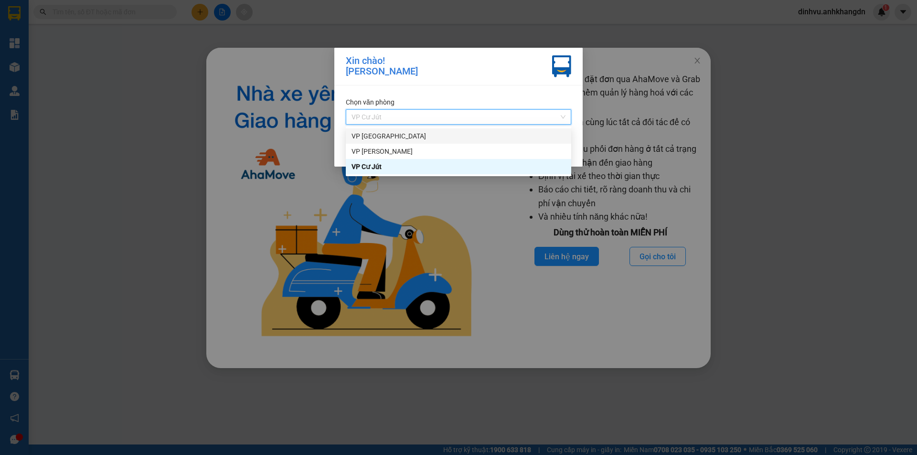
click at [433, 135] on div "VP [GEOGRAPHIC_DATA]" at bounding box center [458, 136] width 214 height 11
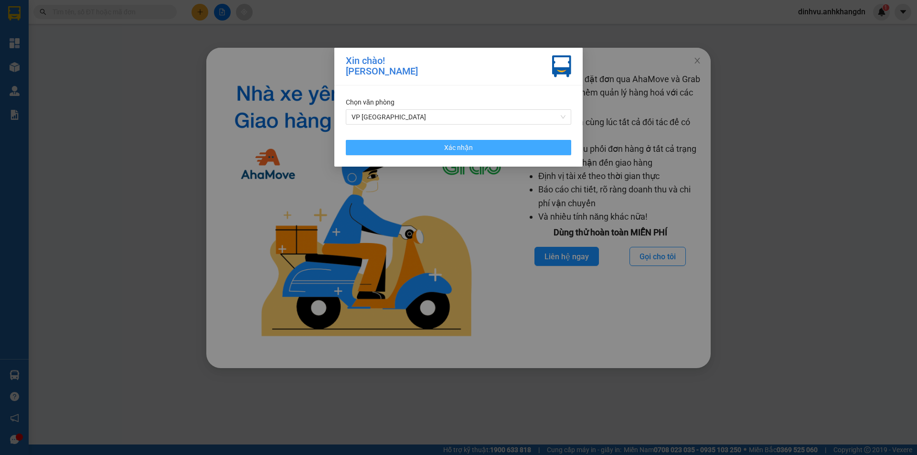
click at [433, 144] on button "Xác nhận" at bounding box center [458, 147] width 225 height 15
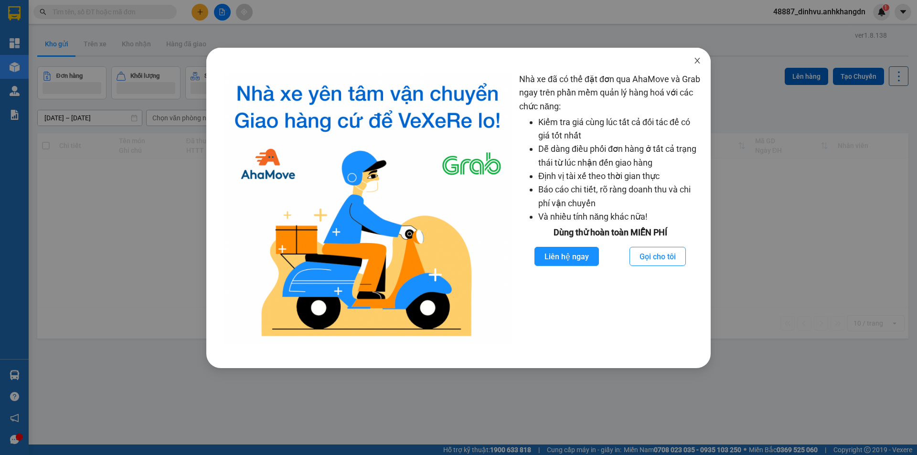
click at [701, 62] on span "Close" at bounding box center [697, 61] width 27 height 27
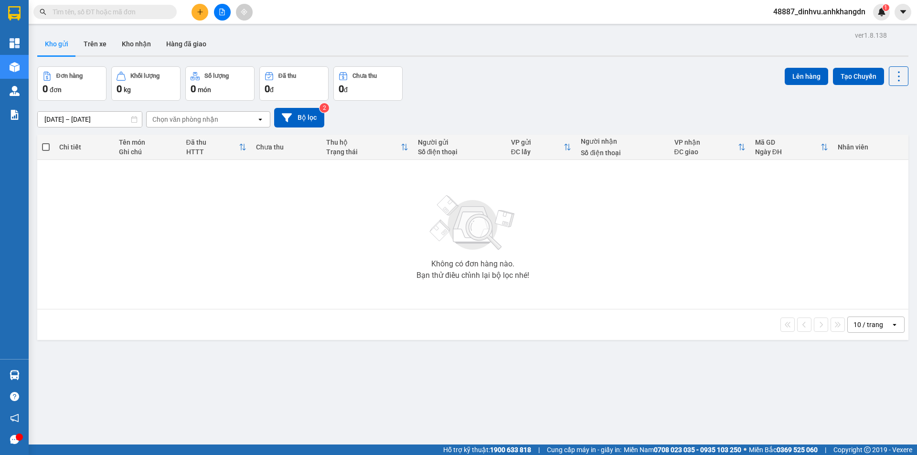
click at [201, 13] on icon "plus" at bounding box center [200, 12] width 7 height 7
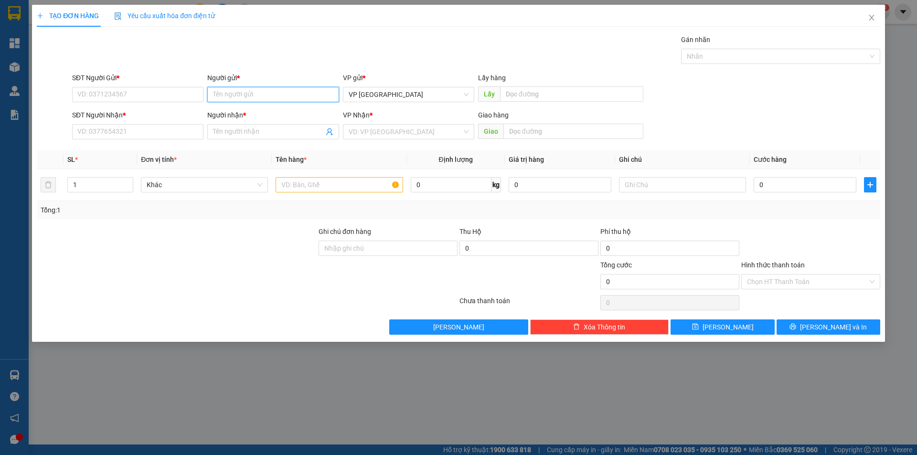
click at [254, 98] on input "Người gửi *" at bounding box center [272, 94] width 131 height 15
type input "c liên"
click at [249, 159] on div "C LIÊN - 0944009092" at bounding box center [273, 159] width 120 height 11
type input "0944009092"
type input "C LIÊN"
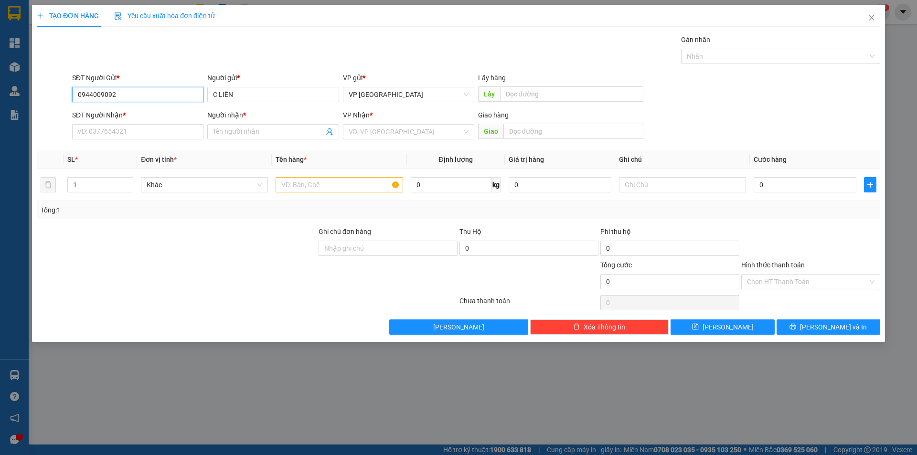
drag, startPoint x: 101, startPoint y: 93, endPoint x: 79, endPoint y: 98, distance: 23.2
click at [79, 97] on input "0944009092" at bounding box center [137, 94] width 131 height 15
click at [97, 133] on input "SĐT Người Nhận *" at bounding box center [137, 131] width 131 height 15
paste input "0944009092"
type input "0944009092"
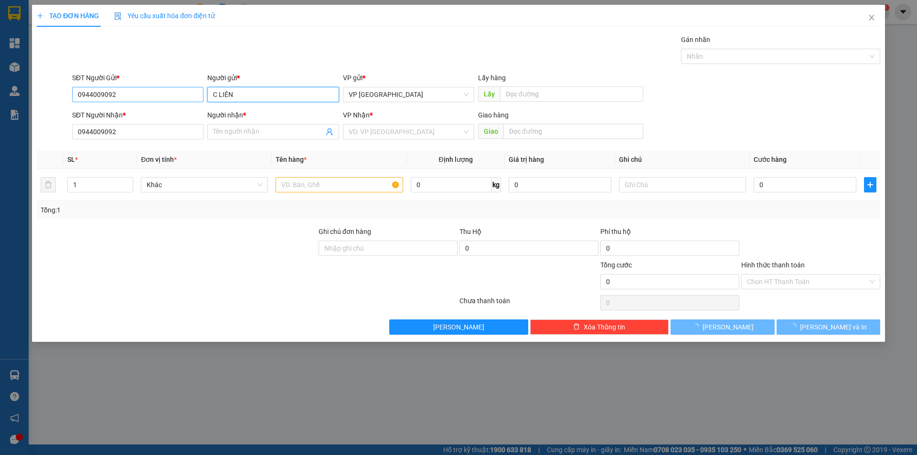
drag, startPoint x: 199, startPoint y: 97, endPoint x: 186, endPoint y: 98, distance: 12.9
click at [186, 98] on div "SĐT Người Gửi * 0944009092 Người gửi * C LIÊN C LIÊN VP gửi * VP Sài Gòn Lấy hà…" at bounding box center [476, 89] width 812 height 33
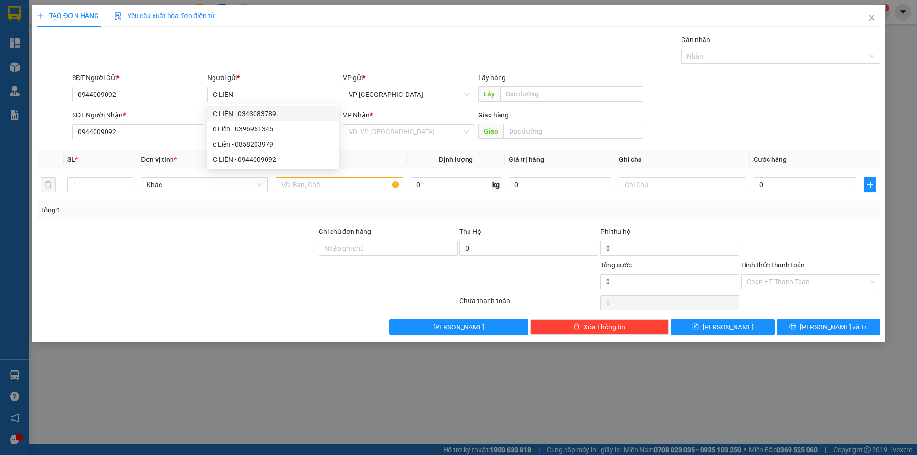
click at [243, 51] on div "Gán nhãn Nhãn" at bounding box center [476, 50] width 812 height 33
click at [226, 131] on input "Người nhận *" at bounding box center [268, 132] width 110 height 11
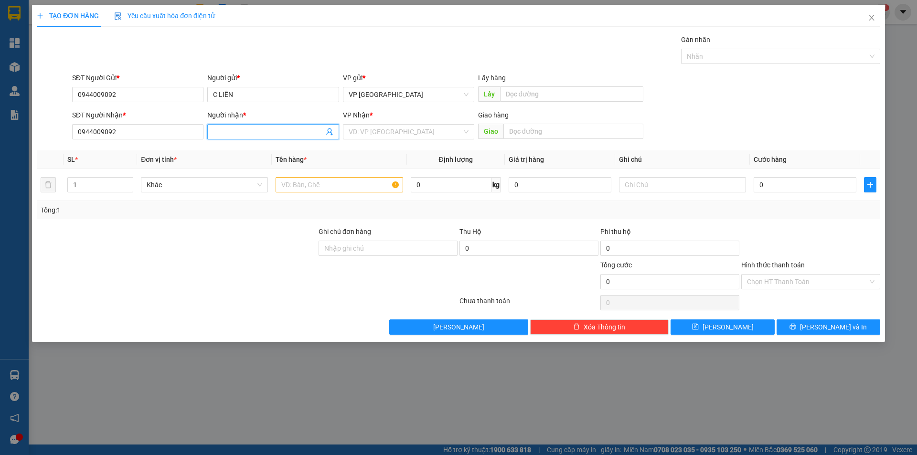
paste input "C LIÊN"
type input "C LIÊN"
click at [398, 135] on input "search" at bounding box center [405, 132] width 113 height 14
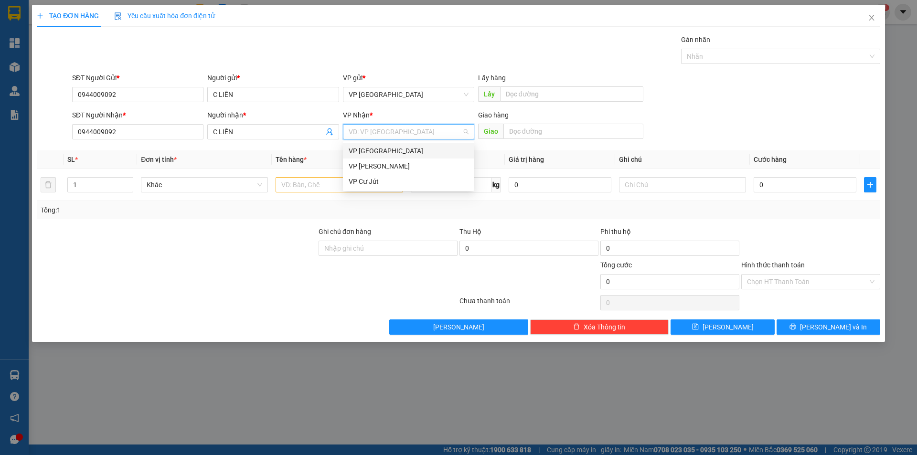
click at [393, 151] on div "VP [GEOGRAPHIC_DATA]" at bounding box center [409, 151] width 120 height 11
click at [123, 187] on span "Decrease Value" at bounding box center [127, 187] width 11 height 9
click at [102, 187] on input "1" at bounding box center [100, 185] width 65 height 14
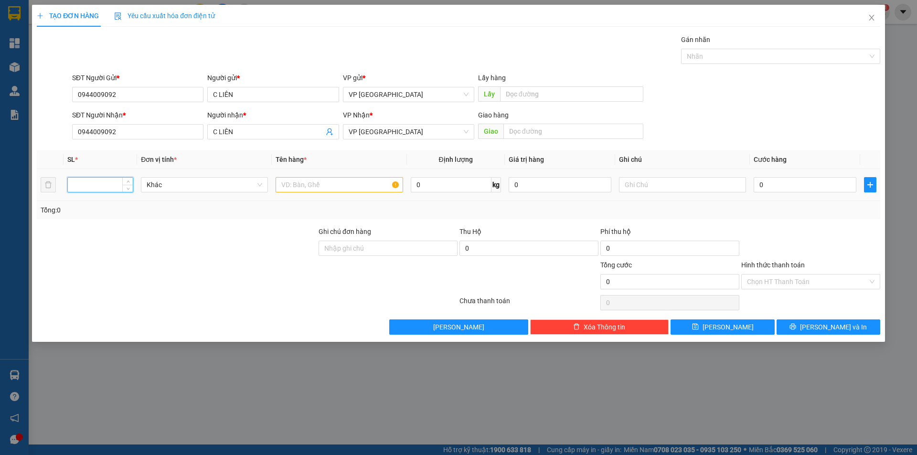
type input "1"
type input "17"
click at [300, 189] on input "text" at bounding box center [339, 184] width 127 height 15
click at [381, 134] on span "VP [GEOGRAPHIC_DATA]" at bounding box center [409, 132] width 120 height 14
type input "KIỆN"
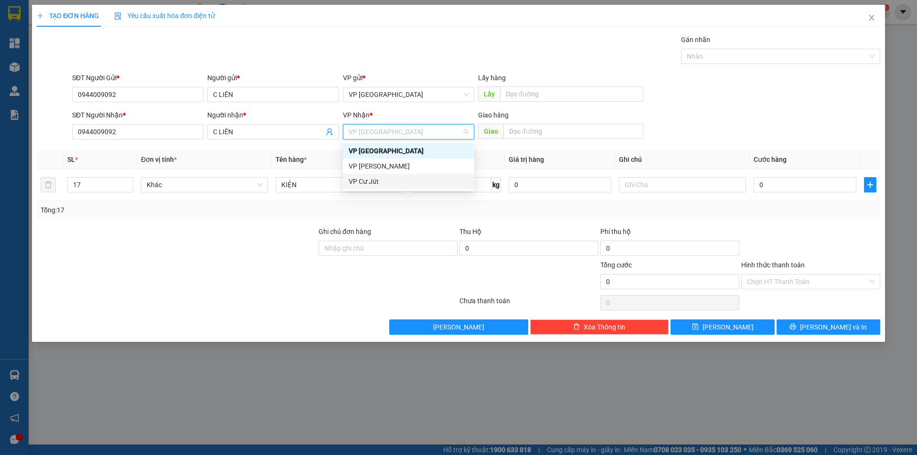
click at [373, 181] on div "VP Cư Jút" at bounding box center [409, 181] width 120 height 11
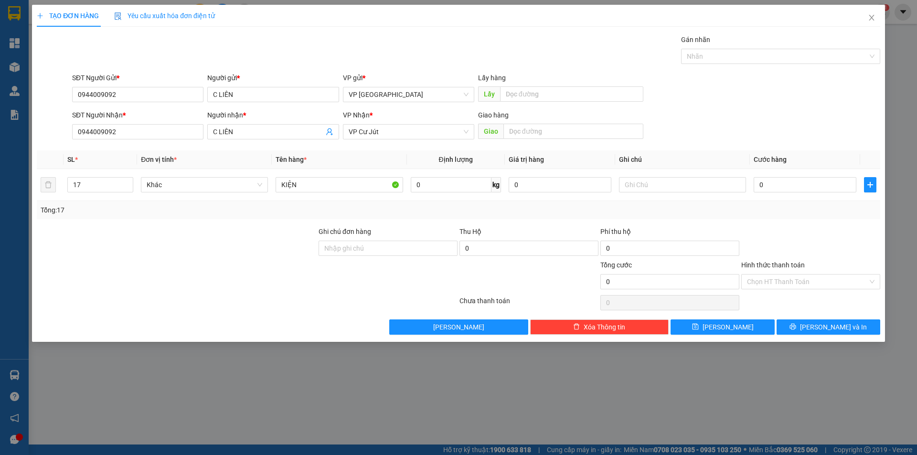
click at [340, 154] on th "Tên hàng *" at bounding box center [339, 159] width 135 height 19
click at [775, 182] on input "0" at bounding box center [804, 184] width 103 height 15
type input "30"
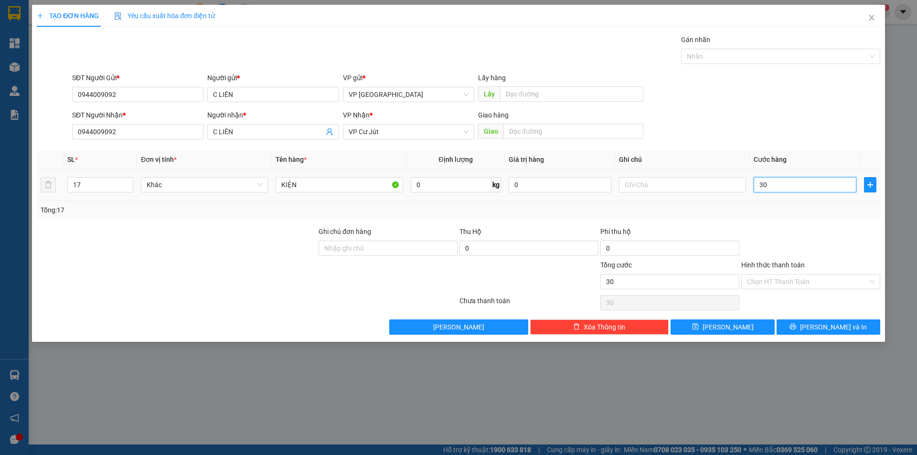
type input "340"
type input "3.400"
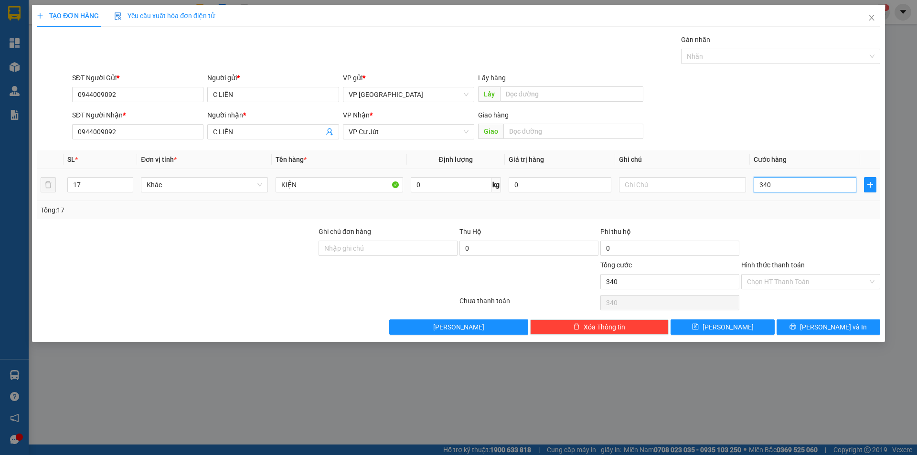
type input "3.400"
type input "34.000"
type input "340.000"
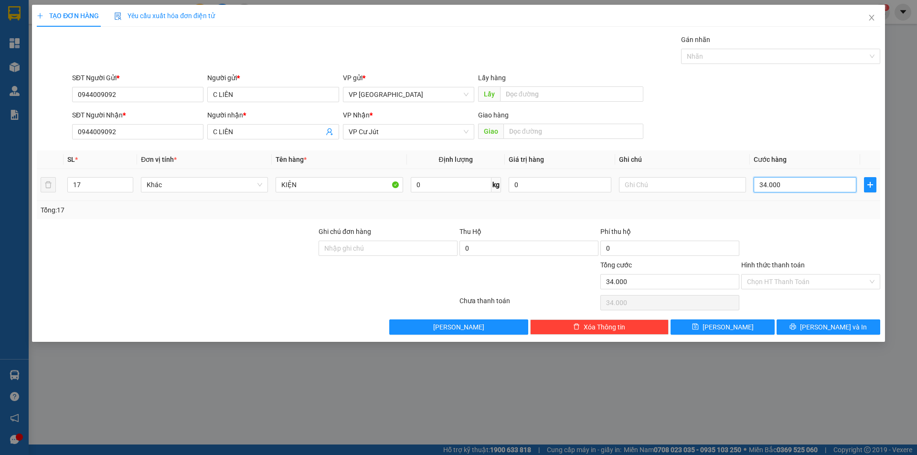
type input "340.000"
type input "34.000"
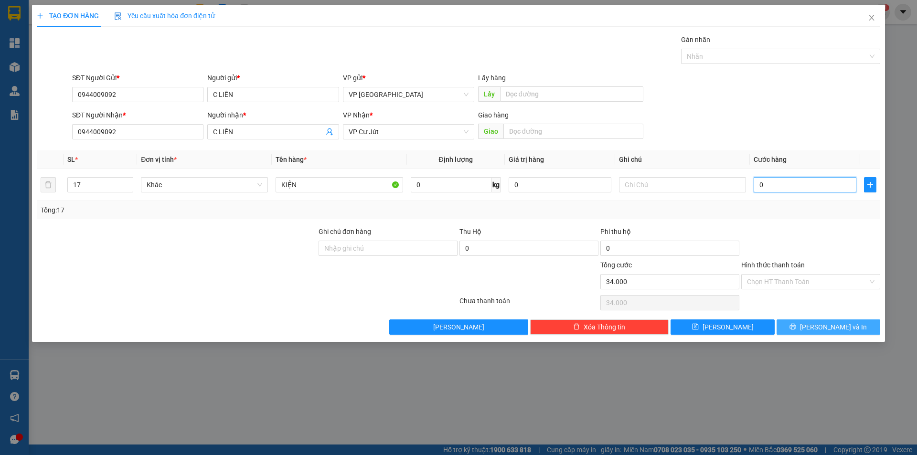
type input "0"
type input "20"
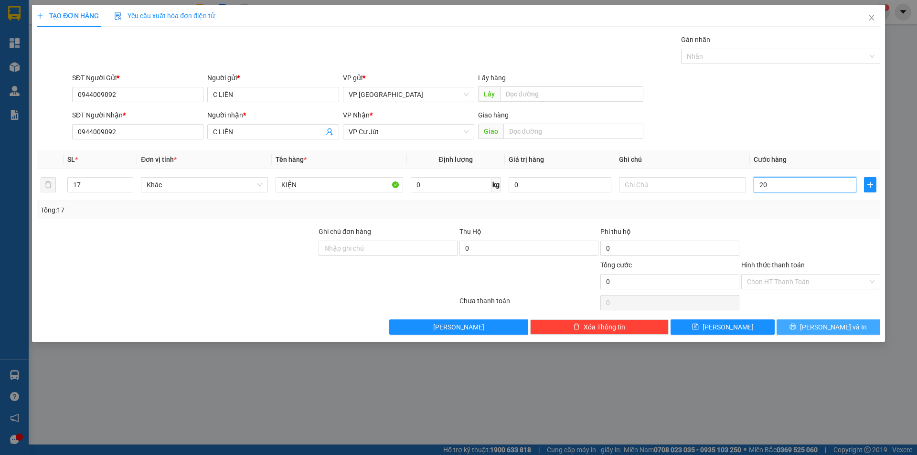
type input "20"
type input "250"
type input "2.550"
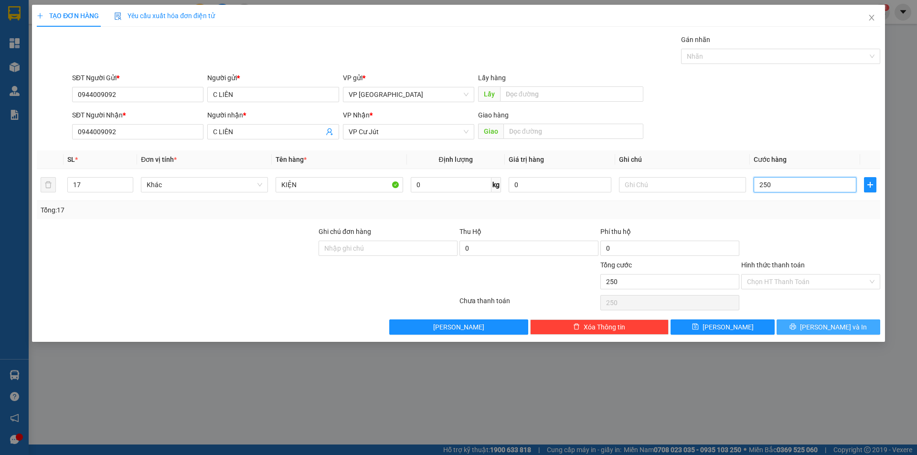
type input "2.550"
type input "25.500"
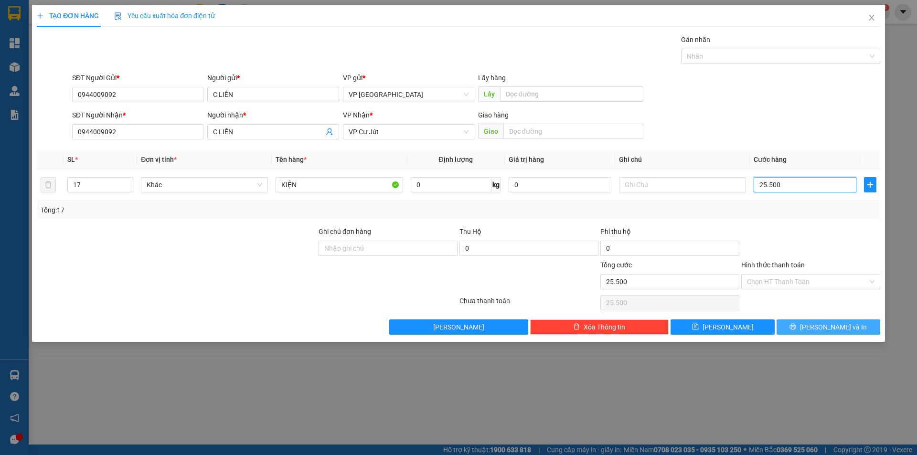
type input "255.000"
click at [820, 330] on span "[PERSON_NAME] và In" at bounding box center [833, 327] width 67 height 11
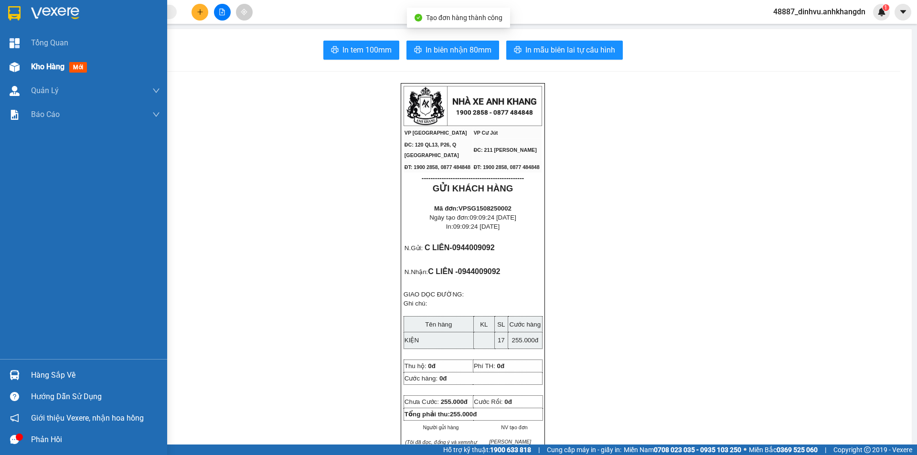
click at [13, 69] on img at bounding box center [15, 67] width 10 height 10
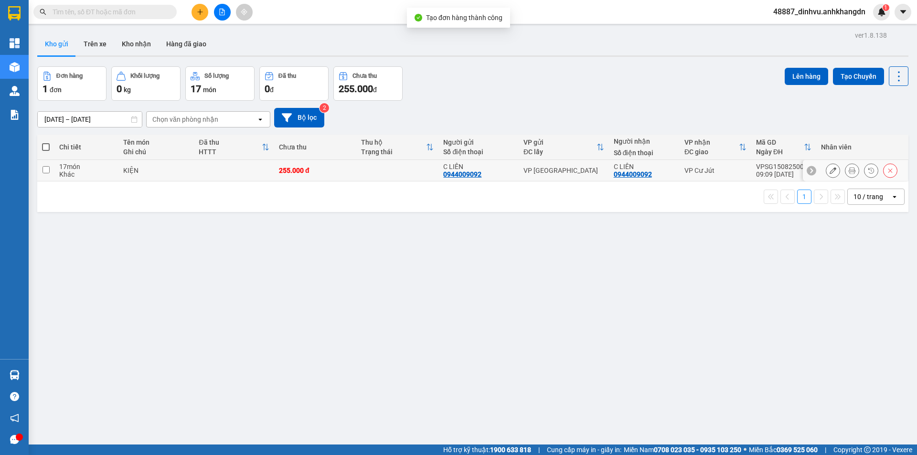
drag, startPoint x: 244, startPoint y: 177, endPoint x: 250, endPoint y: 177, distance: 5.7
click at [247, 177] on td at bounding box center [234, 170] width 80 height 21
checkbox input "true"
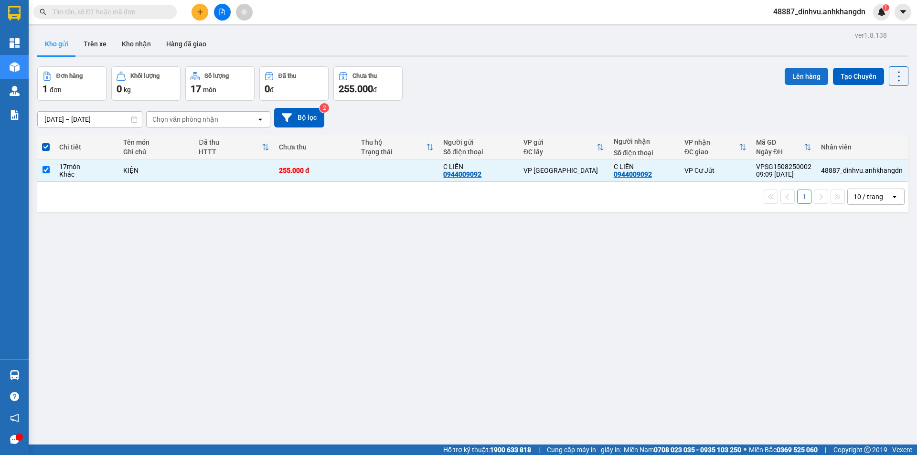
click at [796, 74] on button "Lên hàng" at bounding box center [806, 76] width 43 height 17
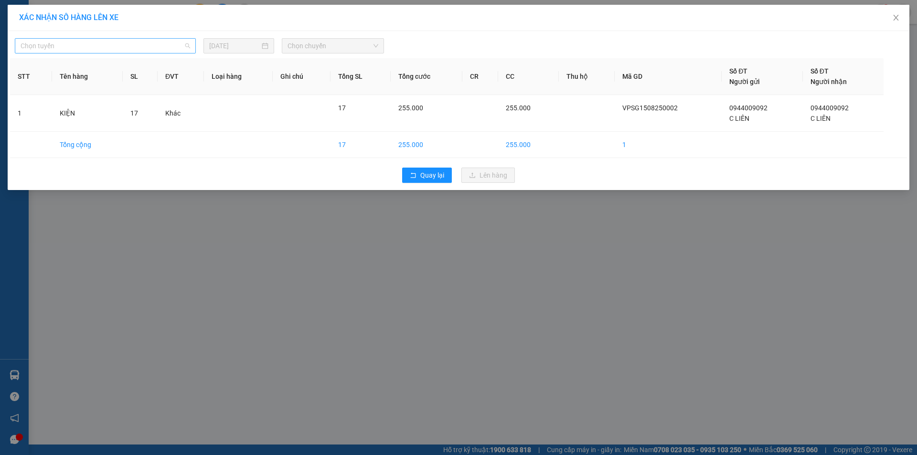
click at [133, 49] on span "Chọn tuyến" at bounding box center [106, 46] width 170 height 14
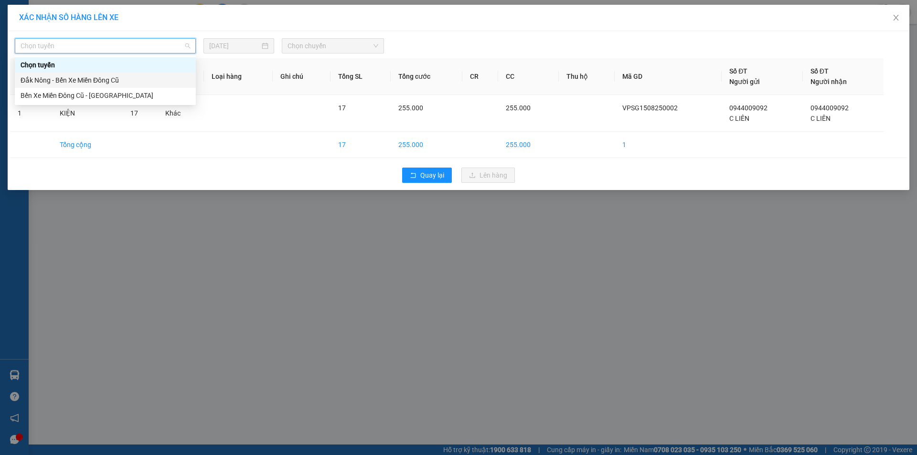
click at [108, 78] on div "Đắk Nông - Bến Xe Miền Đông Cũ" at bounding box center [106, 80] width 170 height 11
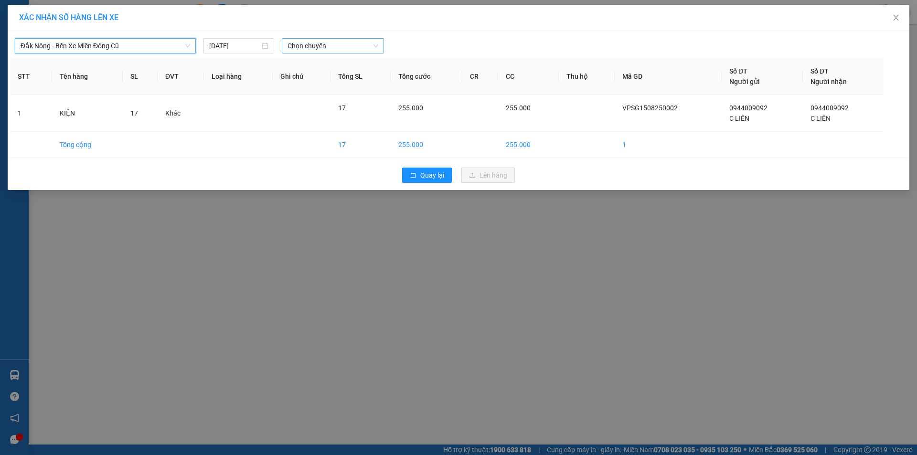
drag, startPoint x: 343, startPoint y: 42, endPoint x: 343, endPoint y: 51, distance: 9.5
click at [343, 42] on span "Chọn chuyến" at bounding box center [332, 46] width 91 height 14
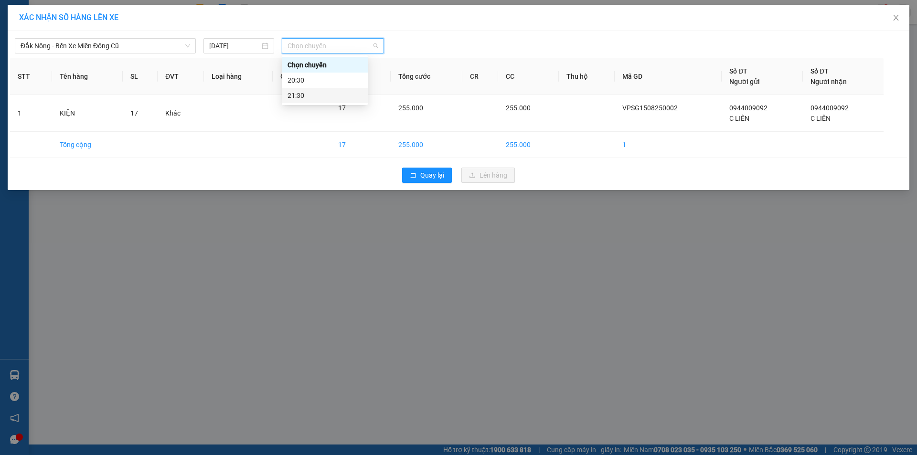
click at [329, 91] on div "21:30" at bounding box center [324, 95] width 74 height 11
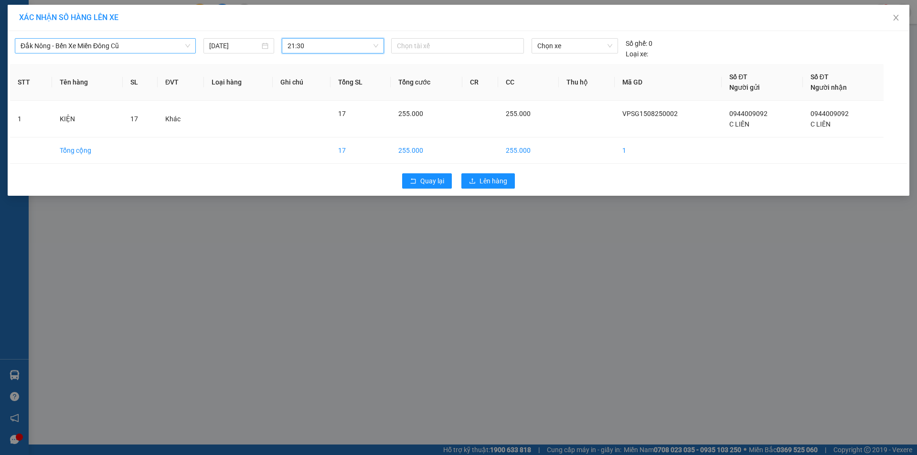
drag, startPoint x: 174, startPoint y: 50, endPoint x: 169, endPoint y: 52, distance: 6.0
click at [173, 50] on span "Đắk Nông - Bến Xe Miền Đông Cũ" at bounding box center [106, 46] width 170 height 14
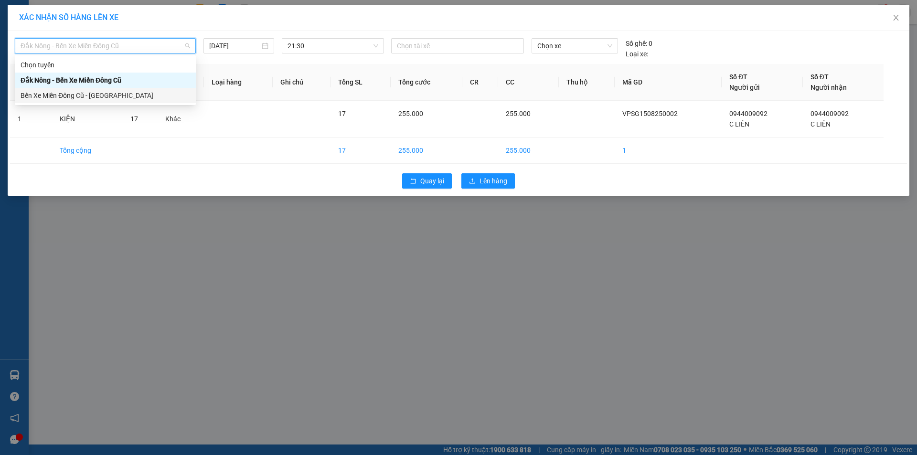
drag, startPoint x: 98, startPoint y: 99, endPoint x: 206, endPoint y: 67, distance: 112.6
click at [100, 99] on div "Bến Xe Miền Đông Cũ - [GEOGRAPHIC_DATA]" at bounding box center [106, 95] width 170 height 11
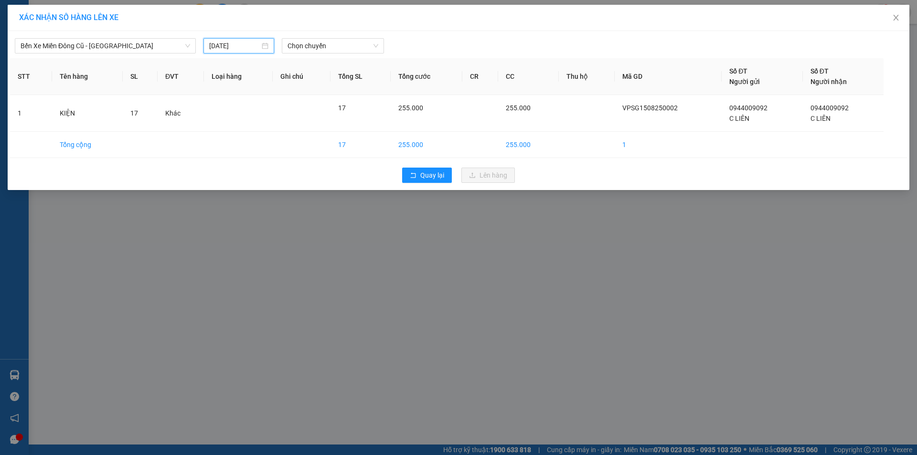
click at [252, 45] on input "[DATE]" at bounding box center [234, 46] width 51 height 11
drag, startPoint x: 286, startPoint y: 132, endPoint x: 316, endPoint y: 74, distance: 65.3
click at [287, 132] on div "14" at bounding box center [286, 129] width 11 height 11
type input "[DATE]"
click at [329, 47] on span "Chọn chuyến" at bounding box center [332, 46] width 91 height 14
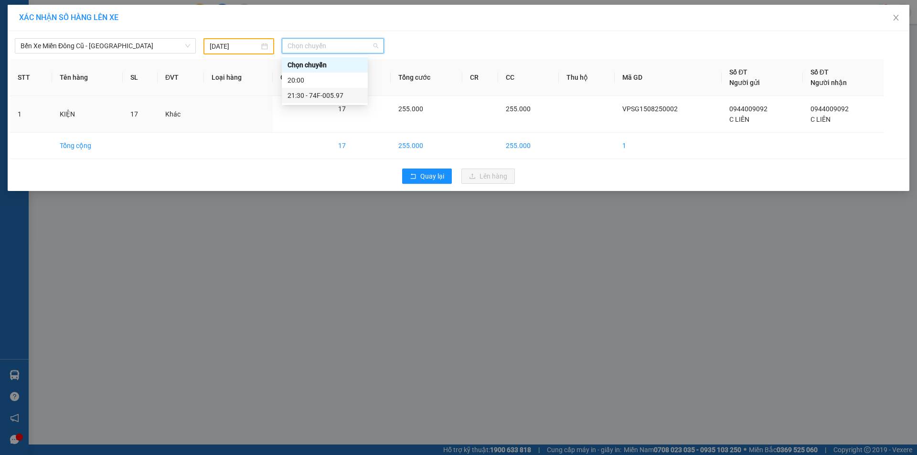
drag, startPoint x: 327, startPoint y: 94, endPoint x: 396, endPoint y: 68, distance: 74.5
click at [327, 95] on div "21:30 - 74F-005.97" at bounding box center [324, 95] width 74 height 11
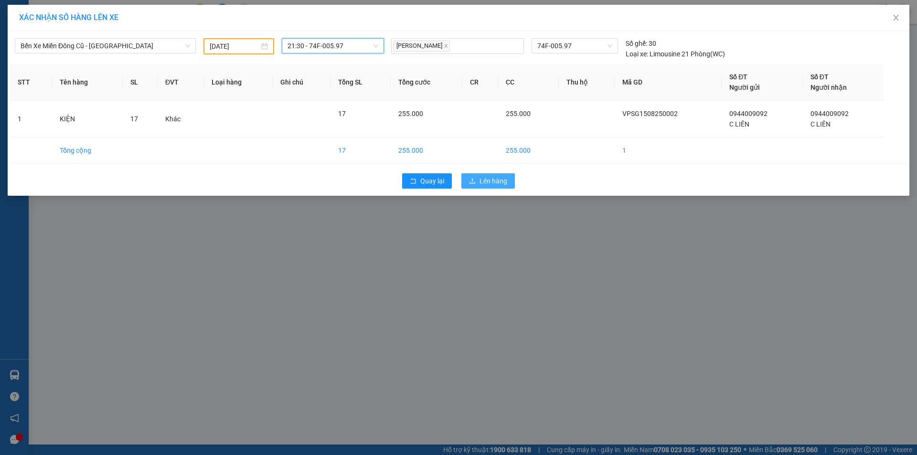
click at [494, 180] on span "Lên hàng" at bounding box center [493, 181] width 28 height 11
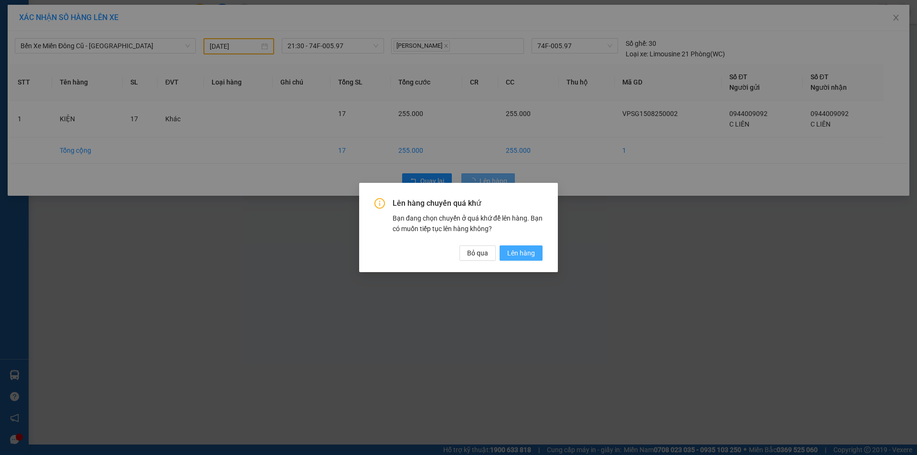
click at [530, 254] on span "Lên hàng" at bounding box center [521, 253] width 28 height 11
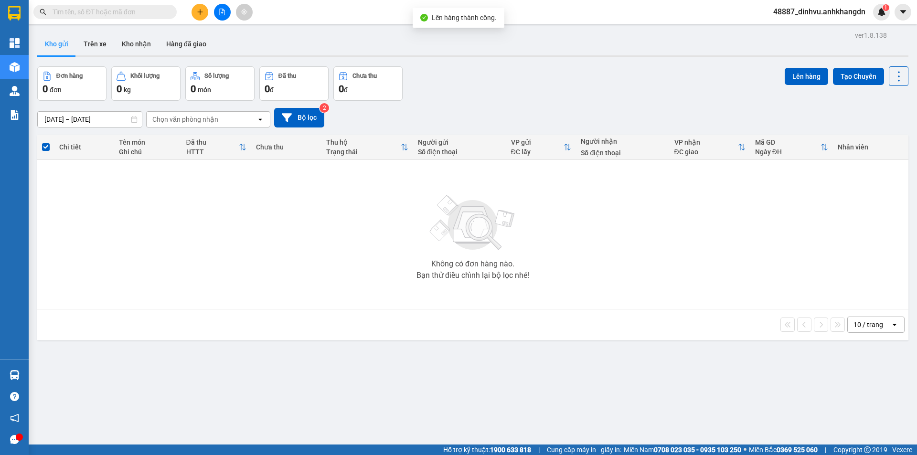
click at [836, 10] on span "48887_dinhvu.anhkhangdn" at bounding box center [818, 12] width 107 height 12
click at [821, 32] on span "Đăng xuất" at bounding box center [823, 29] width 88 height 11
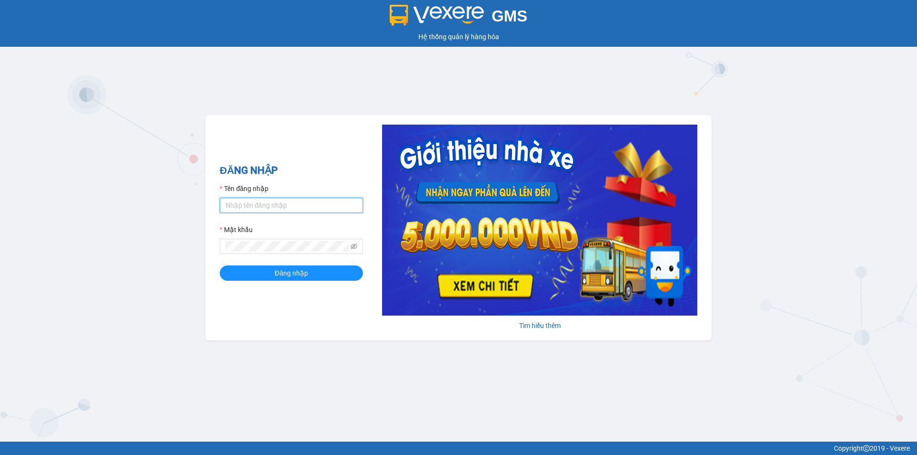
type input "khanh.anhkhangdn"
drag, startPoint x: 288, startPoint y: 202, endPoint x: 89, endPoint y: 200, distance: 198.6
click at [89, 200] on div "GMS Hệ thống quản lý hàng hóa ĐĂNG NHẬP Tên đăng nhập khanh.anhkhangdn Mật khẩu…" at bounding box center [458, 221] width 917 height 442
type input "dinhvu.anhkhangdn"
click at [160, 246] on div "GMS Hệ thống quản lý hàng hóa ĐĂNG NHẬP Tên đăng nhập dinhvu.anhkhangdn Mật khẩ…" at bounding box center [458, 221] width 917 height 442
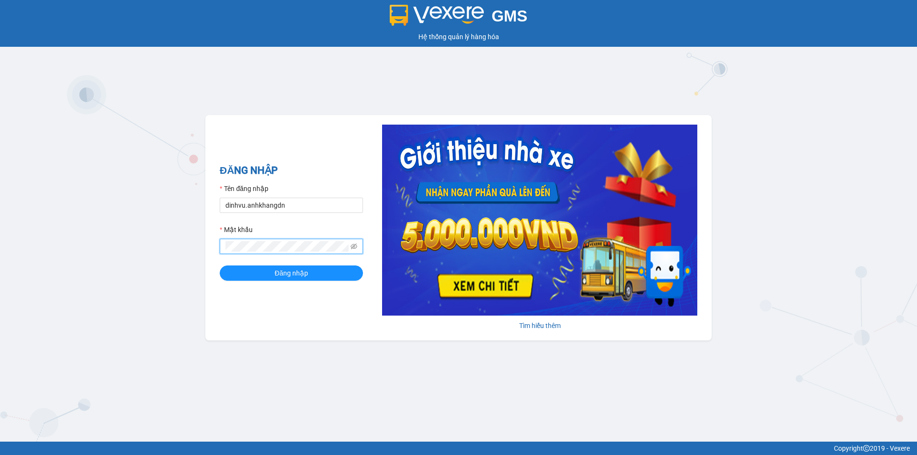
click at [220, 265] on button "Đăng nhập" at bounding box center [291, 272] width 143 height 15
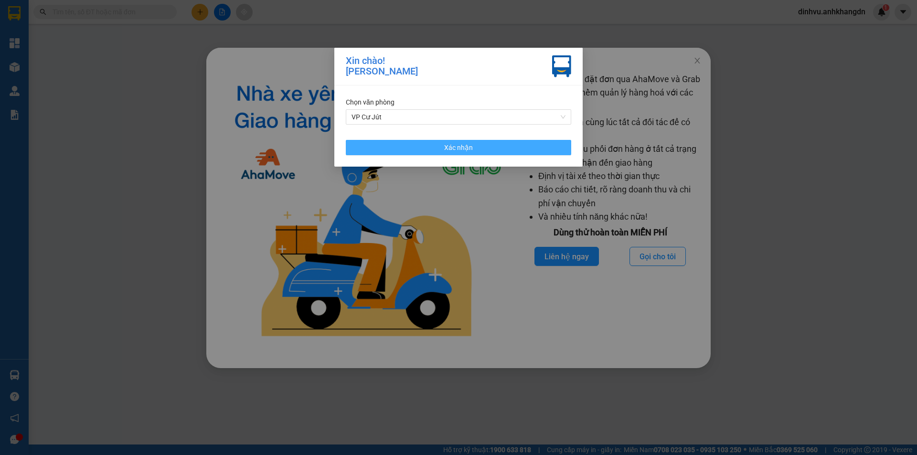
click at [428, 141] on button "Xác nhận" at bounding box center [458, 147] width 225 height 15
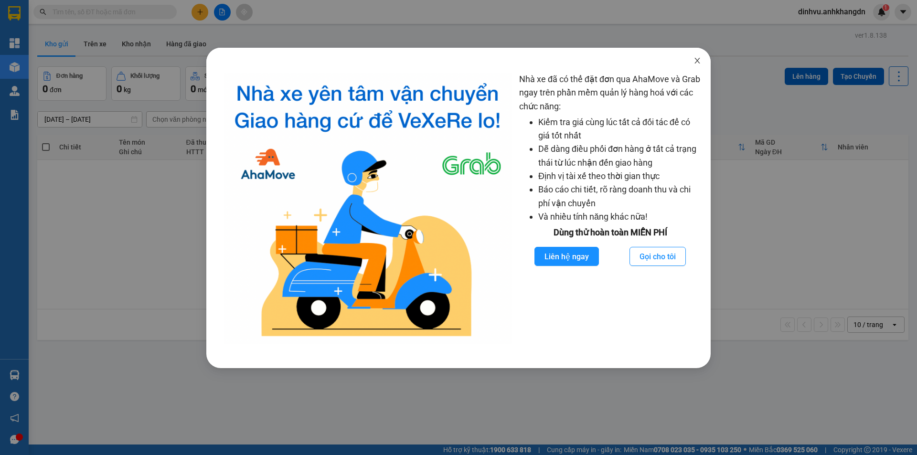
click at [704, 60] on span "Close" at bounding box center [697, 61] width 27 height 27
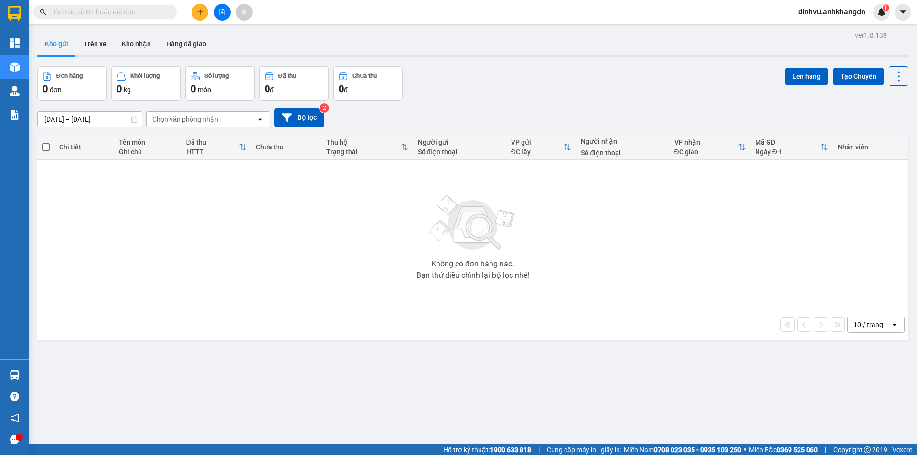
click at [215, 15] on button at bounding box center [222, 12] width 17 height 17
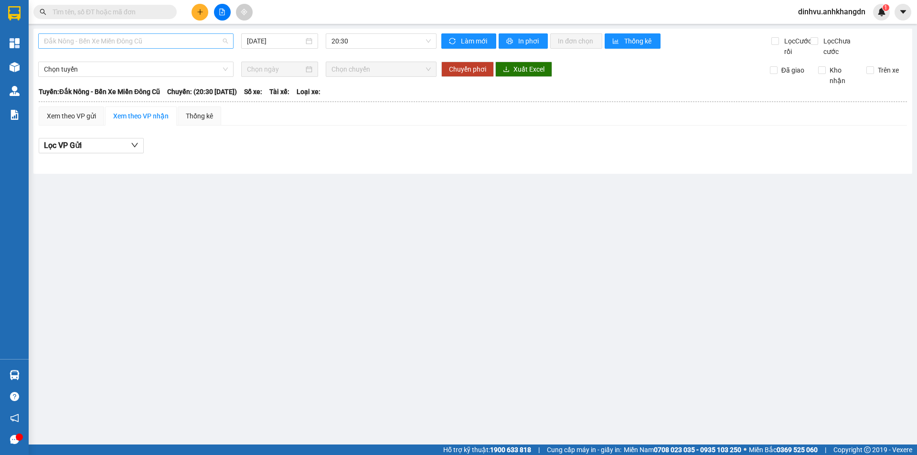
click at [159, 40] on span "Đắk Nông - Bến Xe Miền Đông Cũ" at bounding box center [136, 41] width 184 height 14
drag, startPoint x: 142, startPoint y: 91, endPoint x: 204, endPoint y: 75, distance: 63.6
click at [145, 91] on div "Bến Xe Miền Đông Cũ - [GEOGRAPHIC_DATA]" at bounding box center [136, 90] width 184 height 11
click at [354, 43] on span "20:00" at bounding box center [380, 41] width 99 height 14
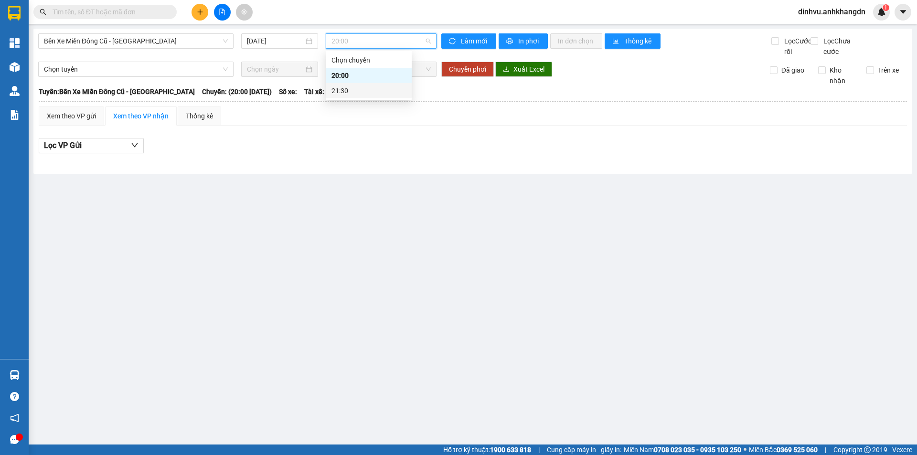
click at [358, 95] on div "21:30" at bounding box center [368, 90] width 74 height 11
click at [284, 46] on div "[DATE]" at bounding box center [279, 40] width 77 height 15
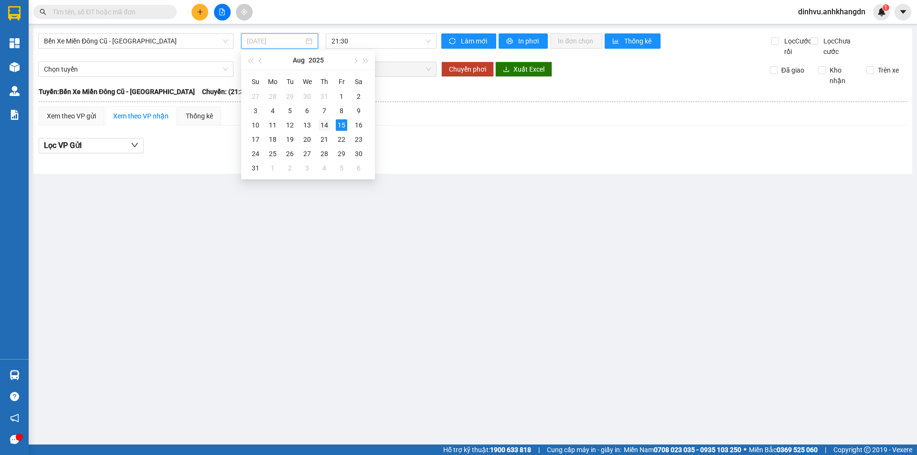
click at [325, 129] on div "14" at bounding box center [323, 124] width 11 height 11
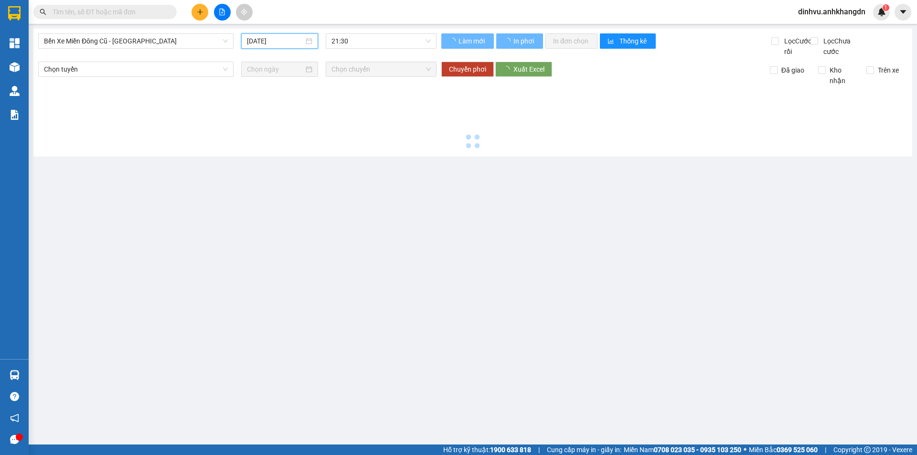
type input "[DATE]"
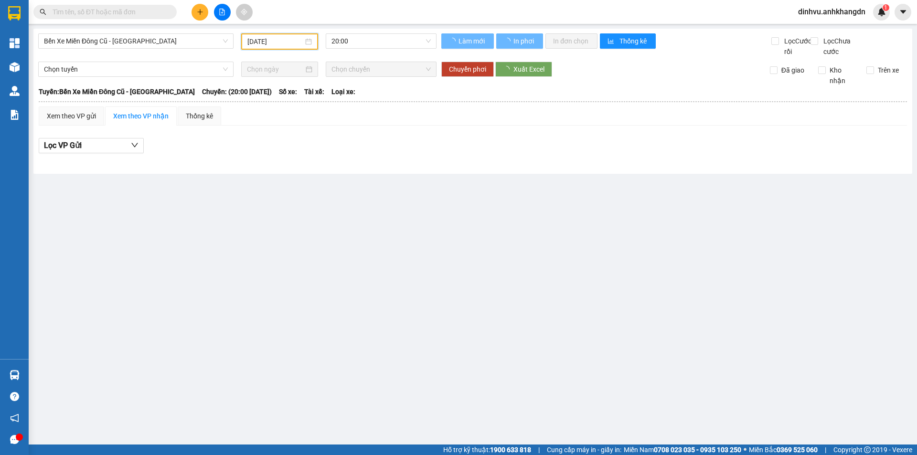
click at [358, 49] on div "Bến Xe Miền Đông Cũ - [GEOGRAPHIC_DATA] Nông [DATE] 20:00" at bounding box center [237, 44] width 398 height 23
click at [365, 31] on div "Bến Xe Miền Đông Cũ - [GEOGRAPHIC_DATA] Nông [DATE] 20:00 Làm mới In phơi In đơ…" at bounding box center [472, 101] width 879 height 145
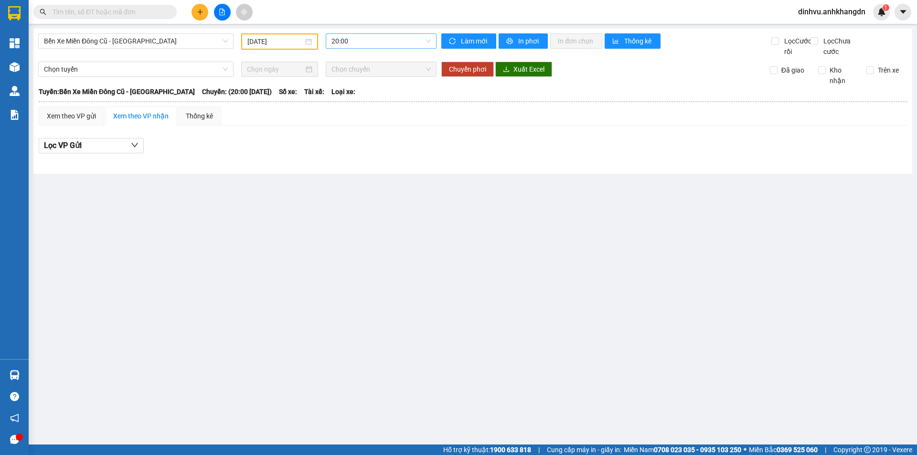
drag, startPoint x: 365, startPoint y: 36, endPoint x: 370, endPoint y: 66, distance: 30.5
click at [365, 37] on span "20:00" at bounding box center [380, 41] width 99 height 14
click at [370, 87] on div "21:30 - 74F-005.97" at bounding box center [368, 90] width 74 height 11
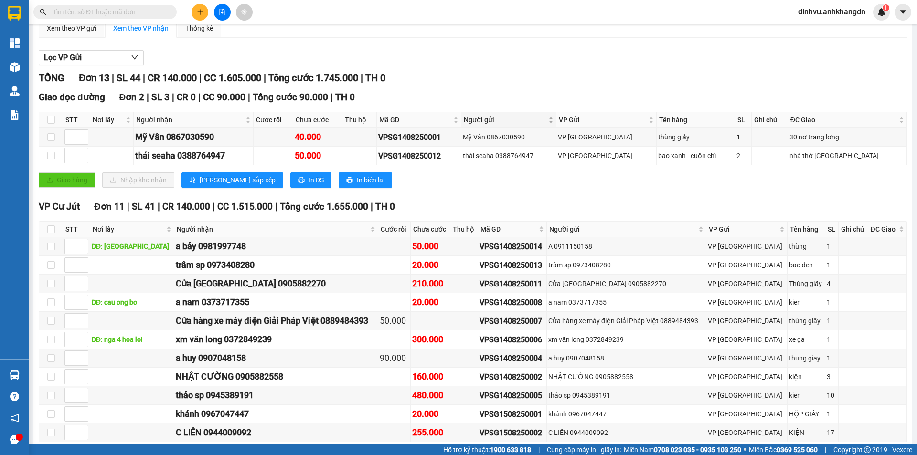
scroll to position [145, 0]
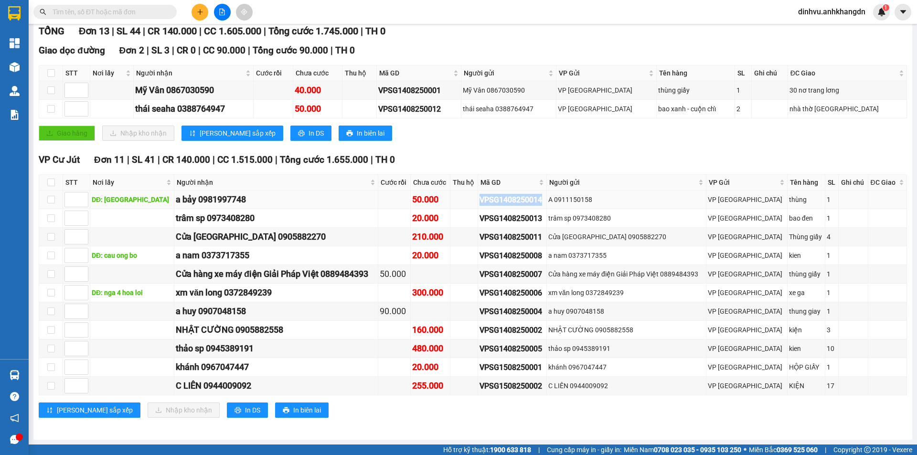
drag, startPoint x: 560, startPoint y: 199, endPoint x: 477, endPoint y: 200, distance: 83.6
click at [477, 200] on tr "DĐ: ngã tu chợ đình a bảy 0981997748 50.000 VPSG1408250014 A 0911150158 VP [GEO…" at bounding box center [473, 200] width 868 height 19
copy div "VPSG1408250014"
click at [132, 12] on input "text" at bounding box center [109, 12] width 113 height 11
paste input "VPSG1408250014"
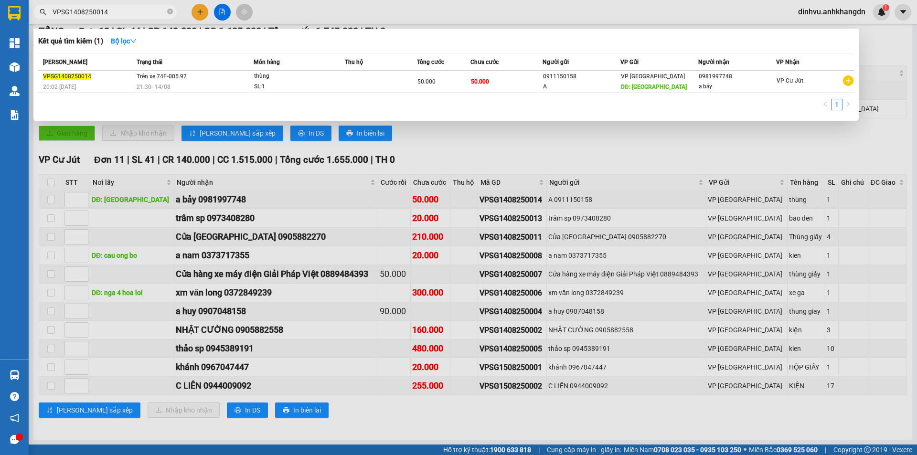
type input "VPSG1408250014"
click at [464, 81] on div "50.000" at bounding box center [443, 81] width 53 height 11
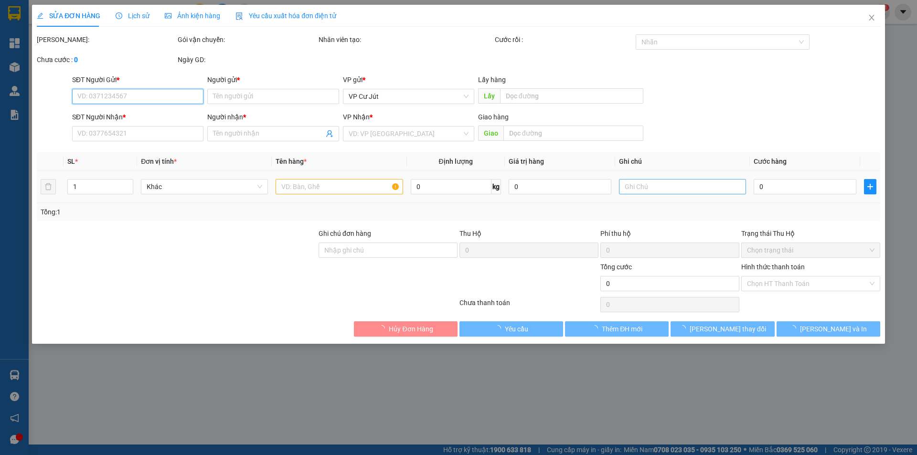
type input "0911150158"
type input "A"
type input "[GEOGRAPHIC_DATA]"
type input "0981997748"
type input "a bảy"
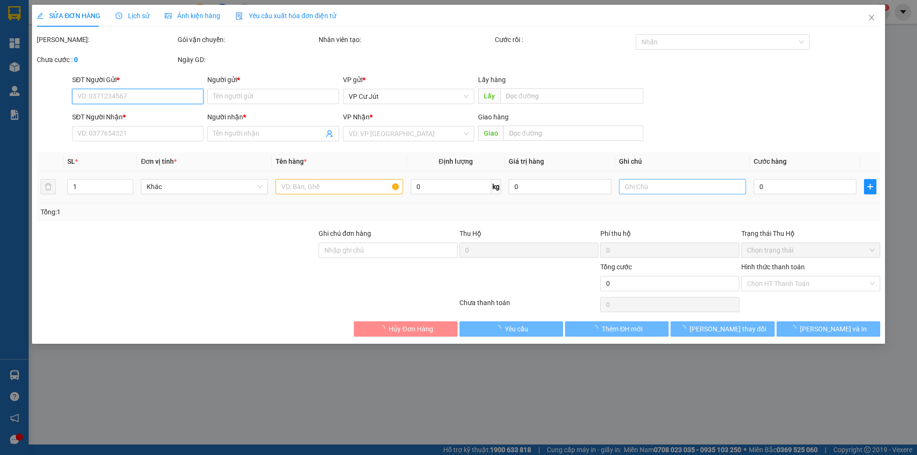
type input "50.000"
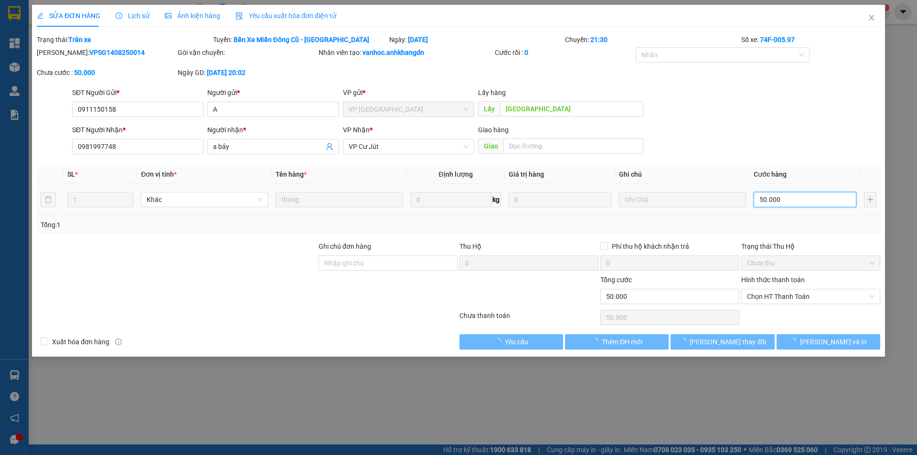
click at [785, 199] on input "50.000" at bounding box center [804, 199] width 103 height 15
type input "0"
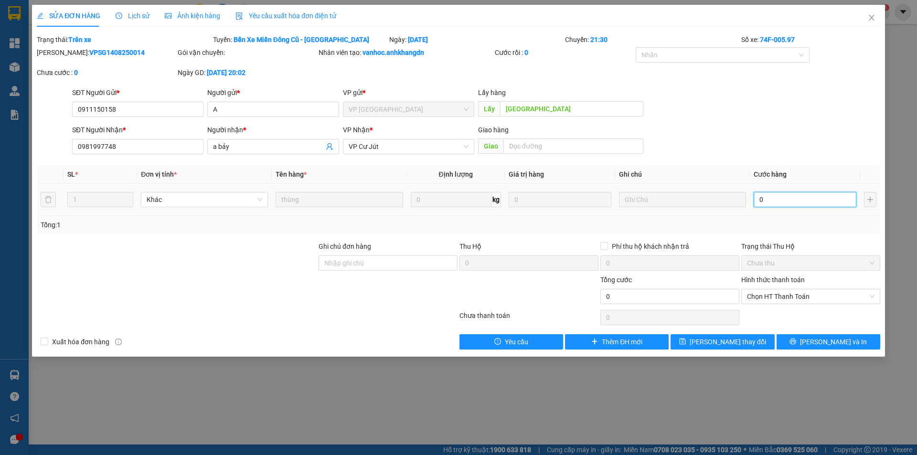
type input "80"
type input "800"
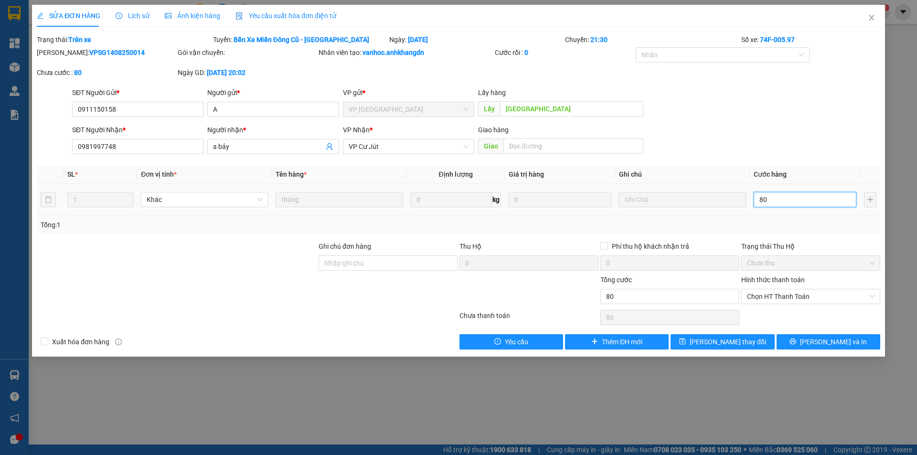
type input "800"
type input "8.000"
type input "80.000"
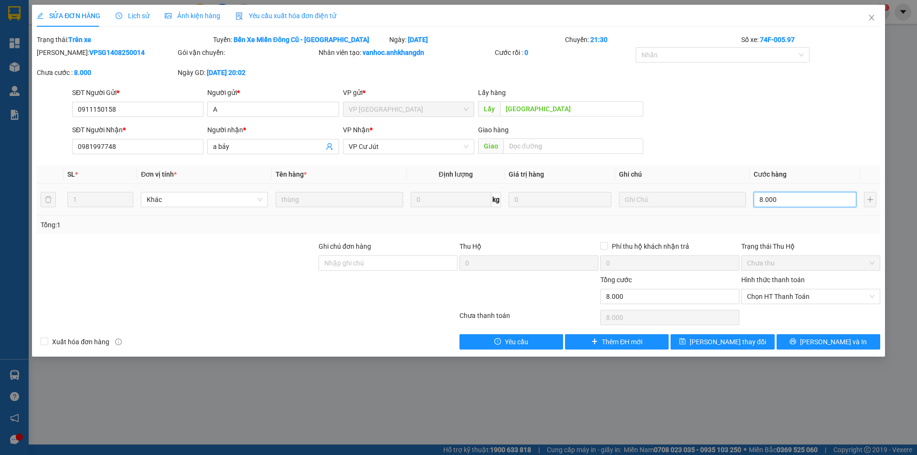
type input "80.000"
click at [816, 337] on button "[PERSON_NAME] và In" at bounding box center [828, 341] width 104 height 15
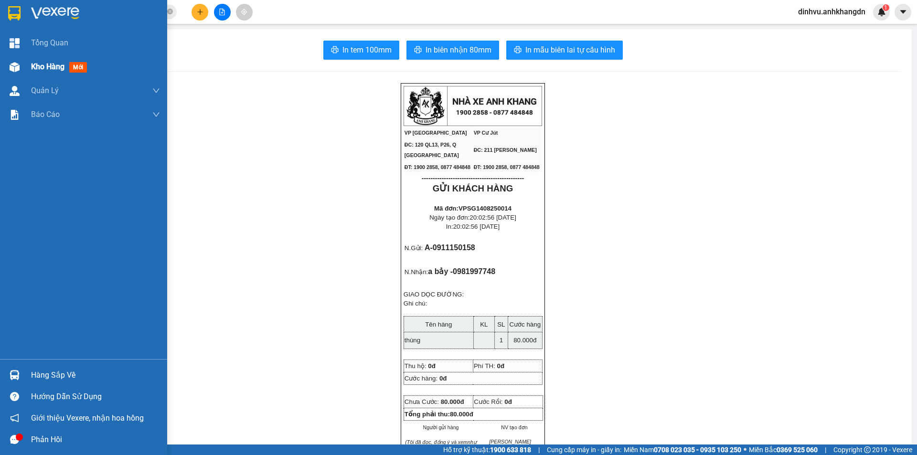
click at [10, 66] on img at bounding box center [15, 67] width 10 height 10
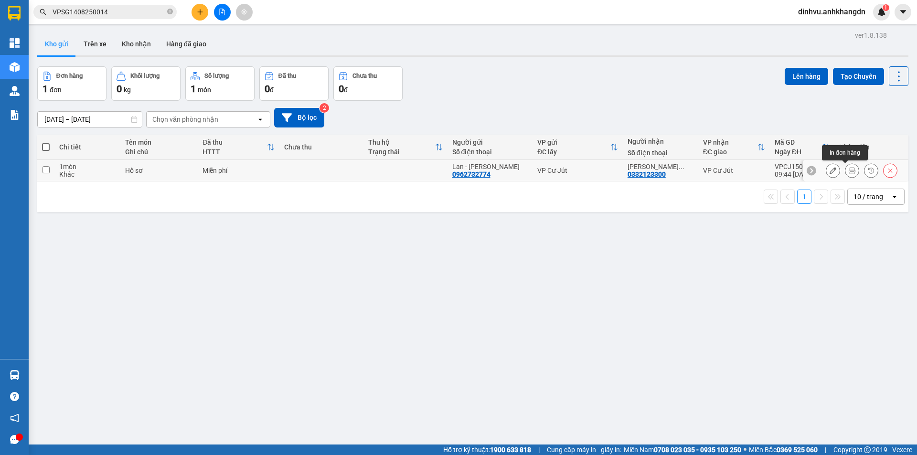
click at [849, 171] on icon at bounding box center [852, 170] width 7 height 7
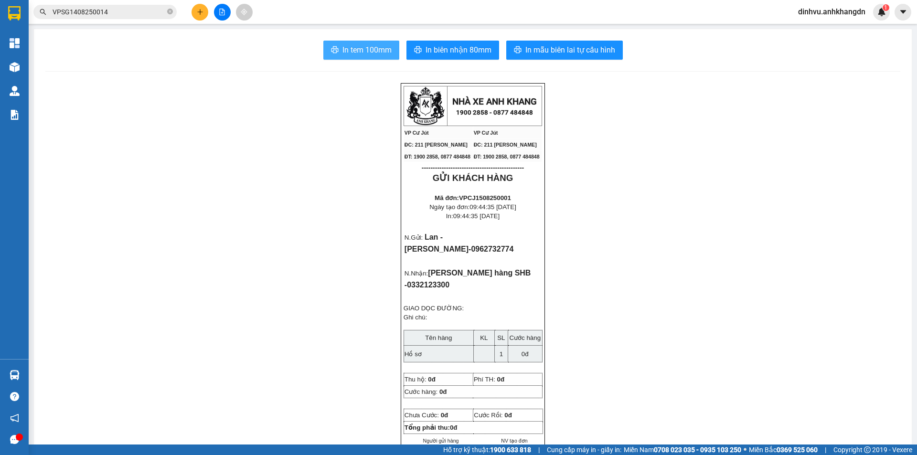
click at [372, 48] on span "In tem 100mm" at bounding box center [366, 50] width 49 height 12
